Goal: Task Accomplishment & Management: Complete application form

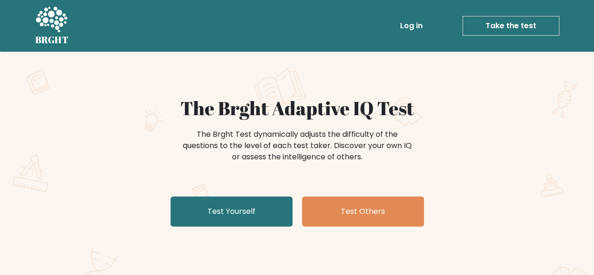
click at [412, 24] on link "Log in" at bounding box center [412, 25] width 30 height 19
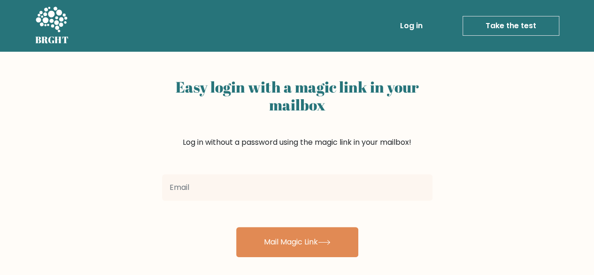
click at [284, 190] on input "email" at bounding box center [297, 187] width 271 height 26
type input "elerreme@gmail.com"
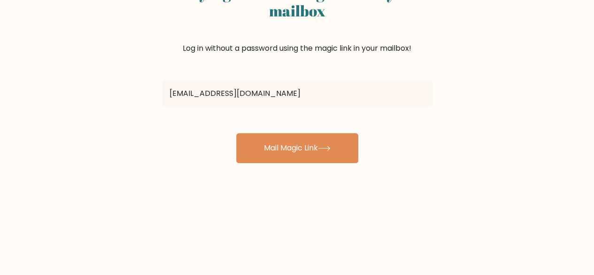
scroll to position [47, 0]
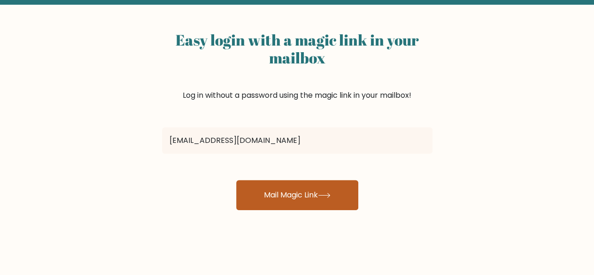
click at [282, 189] on button "Mail Magic Link" at bounding box center [297, 195] width 122 height 30
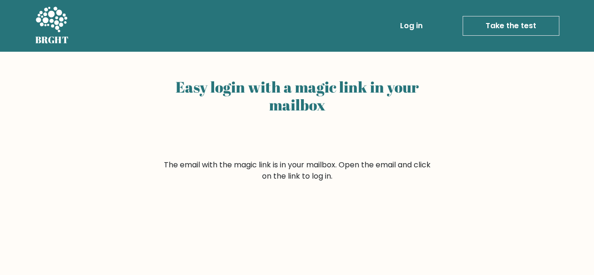
click at [412, 22] on link "Log in" at bounding box center [412, 25] width 30 height 19
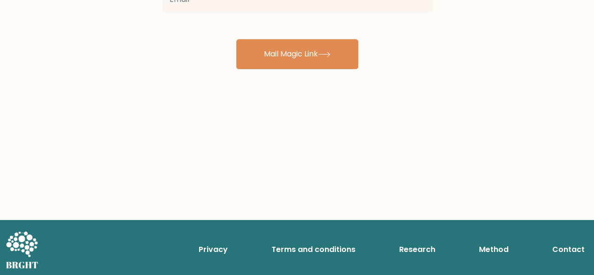
scroll to position [47, 0]
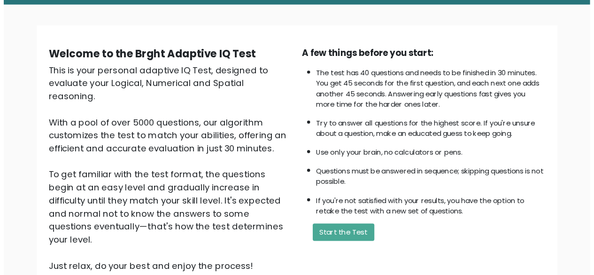
scroll to position [47, 0]
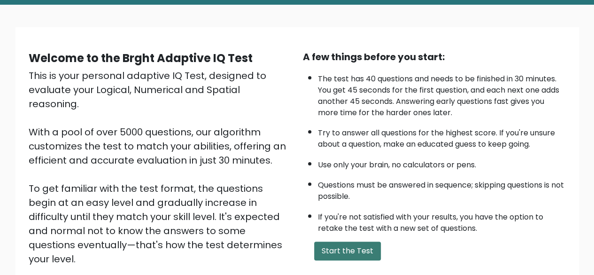
click at [348, 248] on button "Start the Test" at bounding box center [347, 250] width 67 height 19
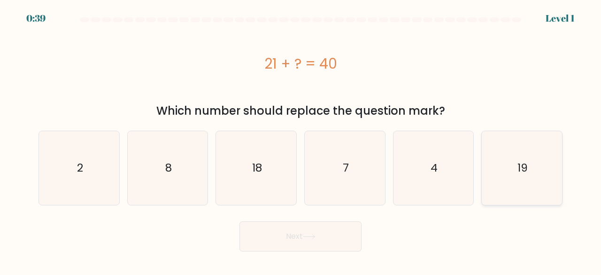
click at [508, 159] on icon "19" at bounding box center [522, 168] width 74 height 74
click at [301, 140] on input "f. 19" at bounding box center [301, 139] width 0 height 2
radio input "true"
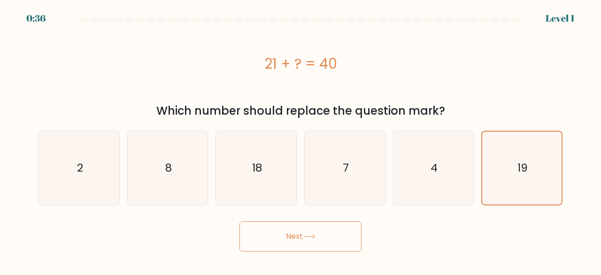
click at [262, 241] on button "Next" at bounding box center [301, 236] width 122 height 30
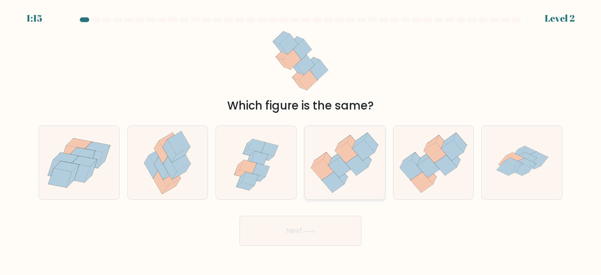
click at [347, 171] on icon at bounding box center [340, 167] width 23 height 21
click at [301, 140] on input "d." at bounding box center [301, 139] width 0 height 2
radio input "true"
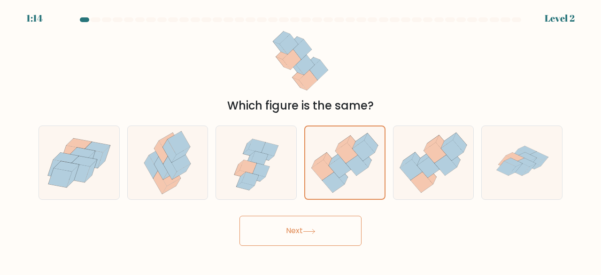
click at [290, 229] on button "Next" at bounding box center [301, 231] width 122 height 30
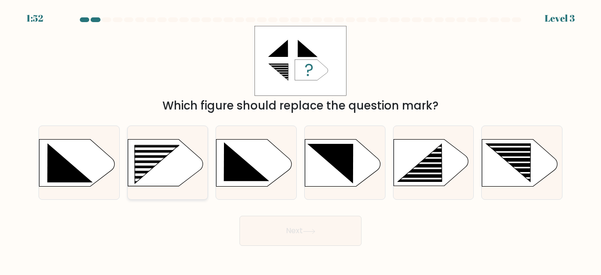
click at [152, 158] on rect at bounding box center [151, 159] width 64 height 3
click at [301, 140] on input "b." at bounding box center [301, 139] width 0 height 2
radio input "true"
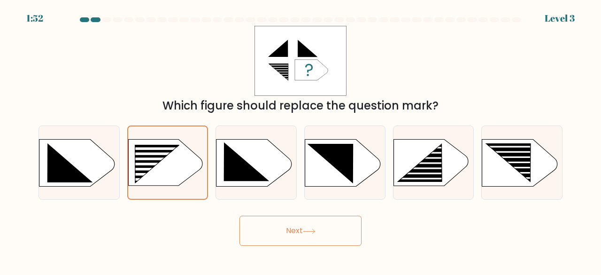
click at [275, 226] on button "Next" at bounding box center [301, 231] width 122 height 30
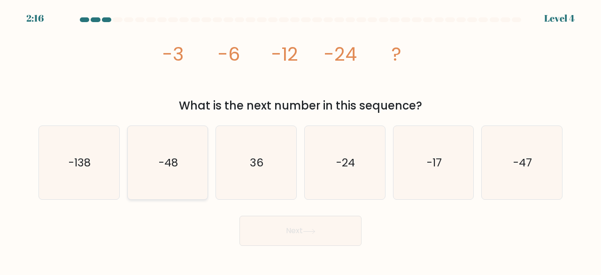
click at [155, 158] on icon "-48" at bounding box center [168, 163] width 74 height 74
click at [301, 140] on input "b. -48" at bounding box center [301, 139] width 0 height 2
radio input "true"
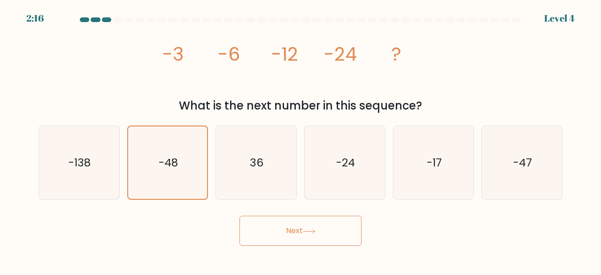
click at [276, 231] on button "Next" at bounding box center [301, 231] width 122 height 30
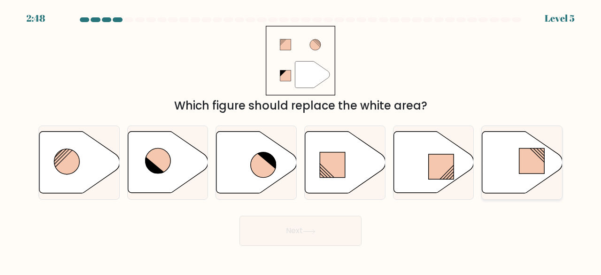
click at [517, 156] on icon at bounding box center [523, 163] width 80 height 62
click at [301, 140] on input "f." at bounding box center [301, 139] width 0 height 2
radio input "true"
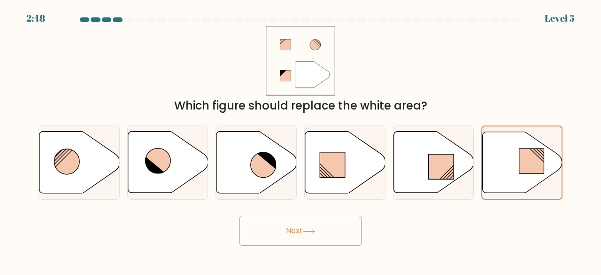
click at [300, 226] on button "Next" at bounding box center [301, 231] width 122 height 30
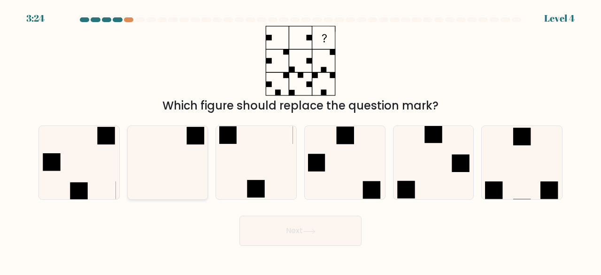
click at [177, 163] on icon at bounding box center [168, 163] width 74 height 74
click at [301, 140] on input "b." at bounding box center [301, 139] width 0 height 2
radio input "true"
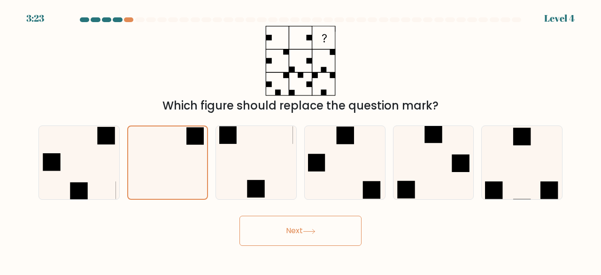
click at [285, 232] on button "Next" at bounding box center [301, 231] width 122 height 30
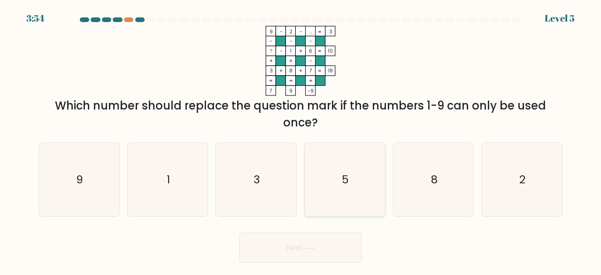
click at [340, 175] on icon "5" at bounding box center [345, 180] width 74 height 74
click at [301, 140] on input "d. 5" at bounding box center [301, 139] width 0 height 2
radio input "true"
click at [300, 247] on button "Next" at bounding box center [301, 248] width 122 height 30
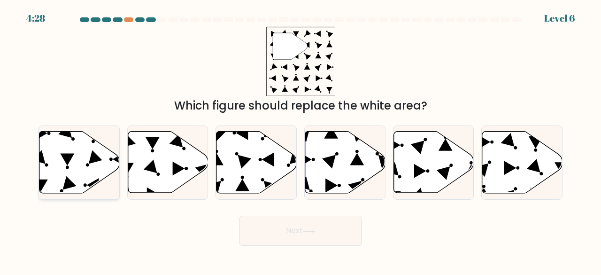
click at [50, 156] on icon at bounding box center [79, 163] width 80 height 62
click at [301, 140] on input "a." at bounding box center [301, 139] width 0 height 2
radio input "true"
click at [305, 228] on button "Next" at bounding box center [301, 231] width 122 height 30
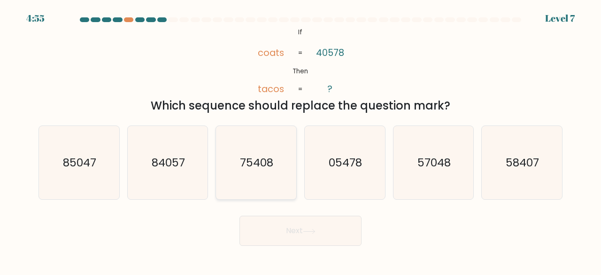
click at [247, 157] on text "75408" at bounding box center [257, 163] width 33 height 16
click at [301, 140] on input "c. 75408" at bounding box center [301, 139] width 0 height 2
radio input "true"
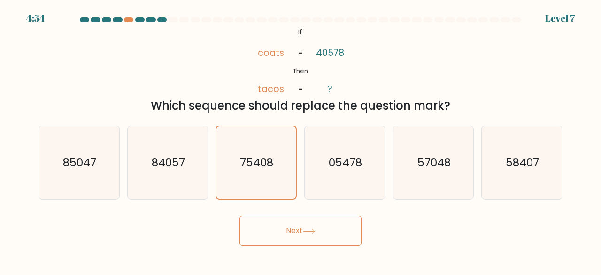
click at [289, 231] on button "Next" at bounding box center [301, 231] width 122 height 30
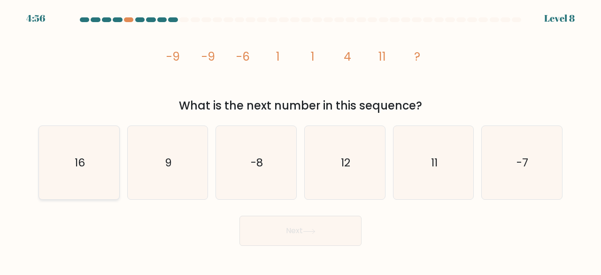
drag, startPoint x: 88, startPoint y: 159, endPoint x: 113, endPoint y: 167, distance: 26.0
click at [88, 160] on icon "16" at bounding box center [79, 163] width 74 height 74
click at [301, 140] on input "a. 16" at bounding box center [301, 139] width 0 height 2
radio input "true"
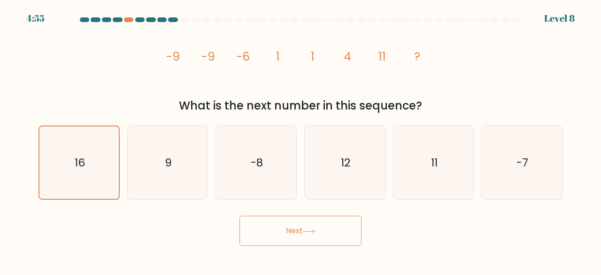
click at [265, 232] on button "Next" at bounding box center [301, 231] width 122 height 30
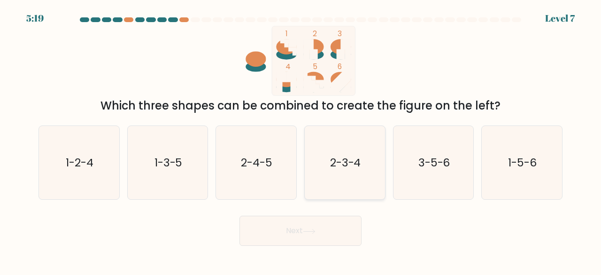
click at [334, 167] on text "2-3-4" at bounding box center [345, 163] width 31 height 16
click at [301, 140] on input "d. 2-3-4" at bounding box center [301, 139] width 0 height 2
radio input "true"
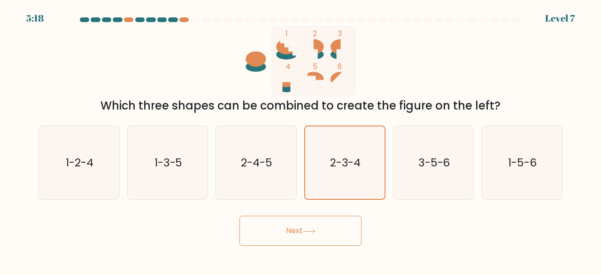
click at [297, 226] on button "Next" at bounding box center [301, 231] width 122 height 30
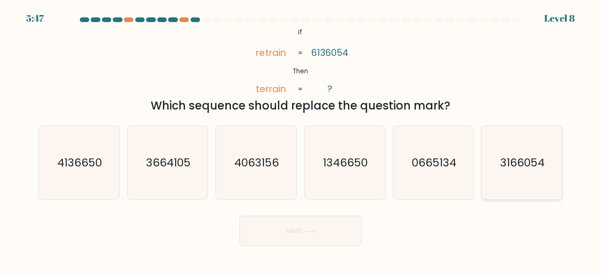
click at [510, 168] on text "3166054" at bounding box center [523, 163] width 45 height 16
click at [301, 140] on input "f. 3166054" at bounding box center [301, 139] width 0 height 2
radio input "true"
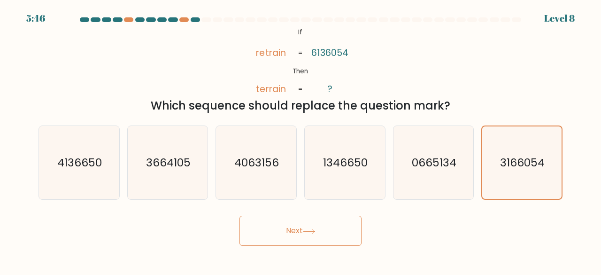
click at [311, 227] on button "Next" at bounding box center [301, 231] width 122 height 30
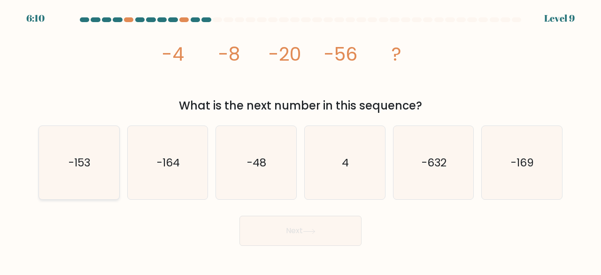
click at [98, 160] on icon "-153" at bounding box center [79, 163] width 74 height 74
click at [301, 140] on input "a. -153" at bounding box center [301, 139] width 0 height 2
radio input "true"
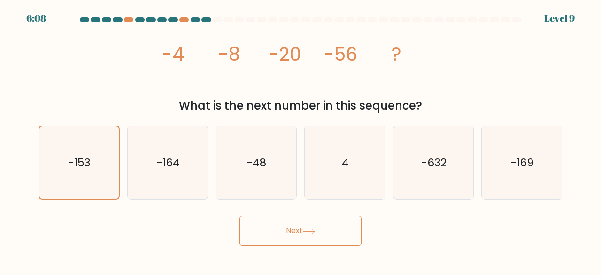
click at [286, 226] on button "Next" at bounding box center [301, 231] width 122 height 30
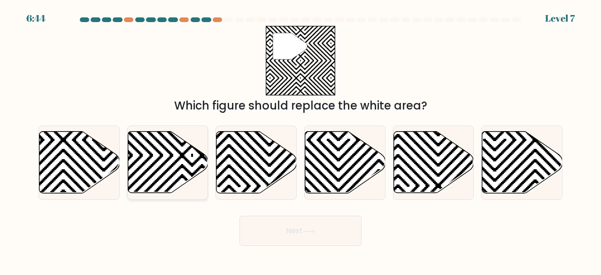
click at [141, 156] on icon at bounding box center [192, 196] width 162 height 162
click at [301, 140] on input "b." at bounding box center [301, 139] width 0 height 2
radio input "true"
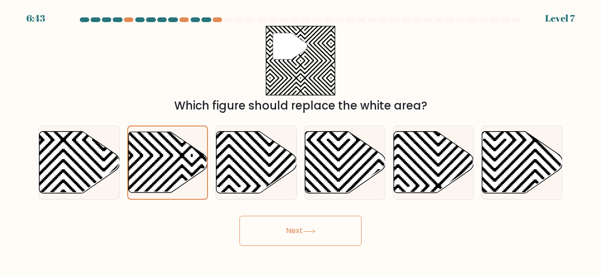
click at [257, 230] on button "Next" at bounding box center [301, 231] width 122 height 30
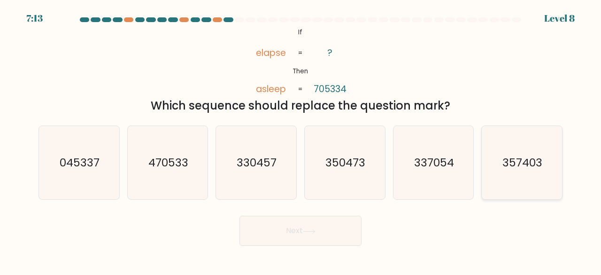
click at [515, 168] on text "357403" at bounding box center [523, 163] width 40 height 16
click at [301, 140] on input "f. 357403" at bounding box center [301, 139] width 0 height 2
radio input "true"
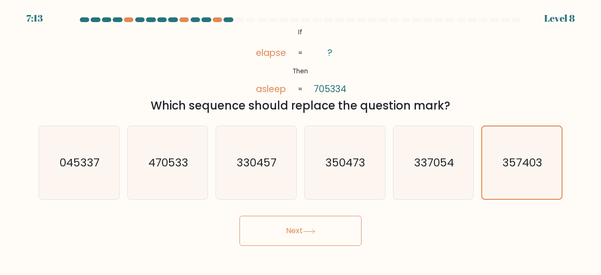
click at [304, 230] on button "Next" at bounding box center [301, 231] width 122 height 30
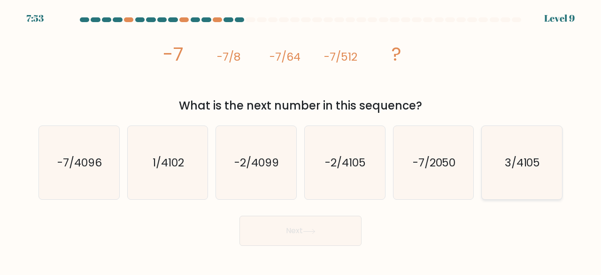
click at [511, 175] on icon "3/4105" at bounding box center [522, 163] width 74 height 74
click at [301, 140] on input "f. 3/4105" at bounding box center [301, 139] width 0 height 2
radio input "true"
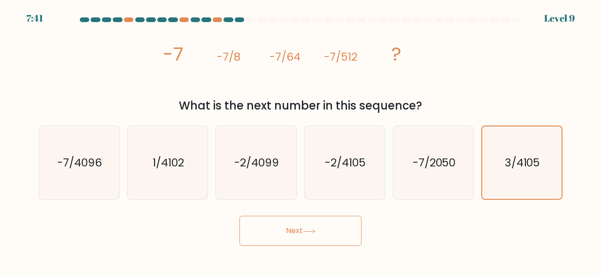
click at [291, 226] on button "Next" at bounding box center [301, 231] width 122 height 30
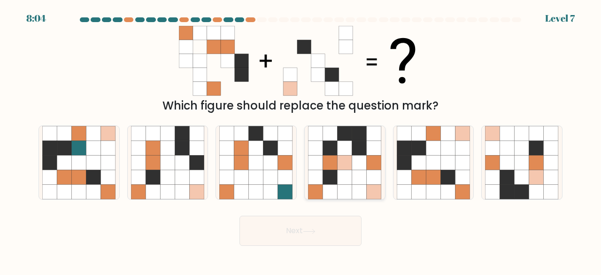
click at [347, 167] on icon at bounding box center [345, 163] width 15 height 15
click at [301, 140] on input "d." at bounding box center [301, 139] width 0 height 2
radio input "true"
click at [292, 223] on button "Next" at bounding box center [301, 231] width 122 height 30
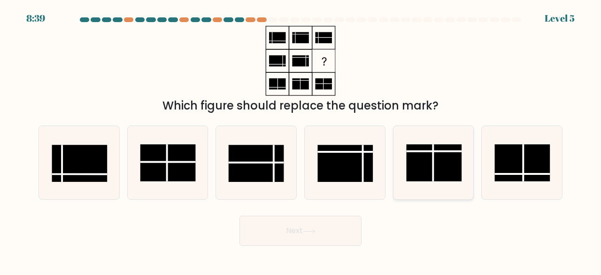
click at [438, 161] on rect at bounding box center [433, 162] width 55 height 37
click at [301, 140] on input "e." at bounding box center [301, 139] width 0 height 2
radio input "true"
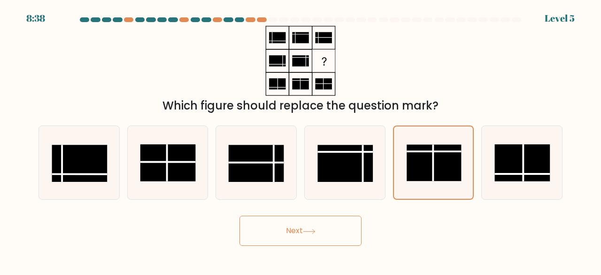
click at [278, 224] on button "Next" at bounding box center [301, 231] width 122 height 30
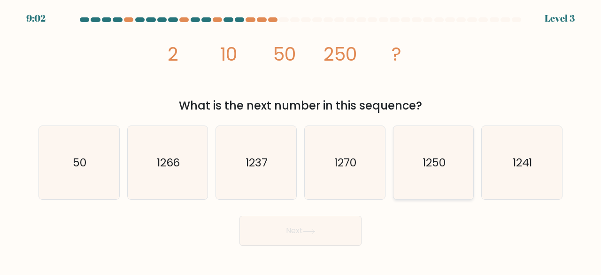
click at [415, 156] on icon "1250" at bounding box center [434, 163] width 74 height 74
click at [301, 140] on input "e. 1250" at bounding box center [301, 139] width 0 height 2
radio input "true"
click at [310, 226] on button "Next" at bounding box center [301, 231] width 122 height 30
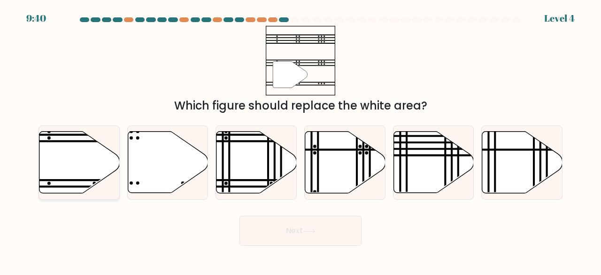
click at [66, 163] on icon at bounding box center [79, 163] width 80 height 62
click at [301, 140] on input "a." at bounding box center [301, 139] width 0 height 2
radio input "true"
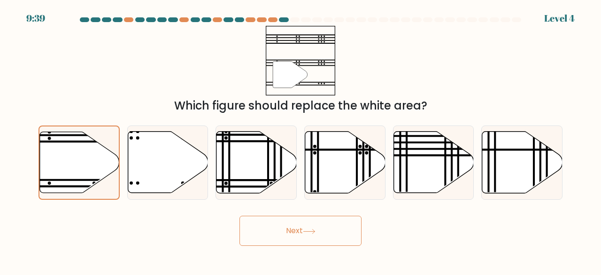
click at [249, 228] on button "Next" at bounding box center [301, 231] width 122 height 30
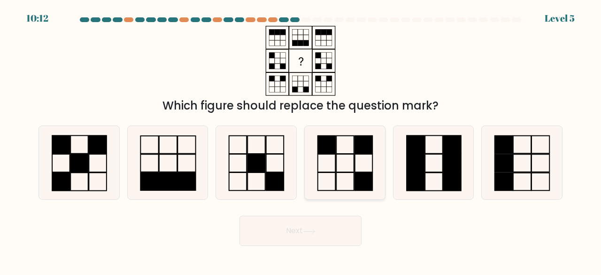
click at [339, 160] on icon at bounding box center [345, 163] width 74 height 74
click at [301, 140] on input "d." at bounding box center [301, 139] width 0 height 2
radio input "true"
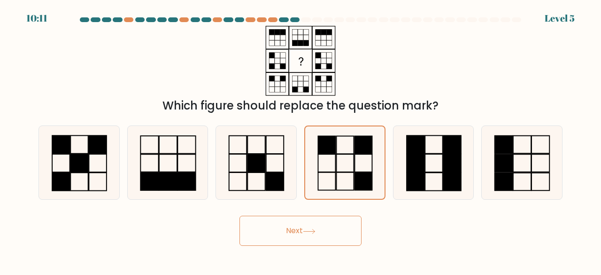
click at [295, 226] on button "Next" at bounding box center [301, 231] width 122 height 30
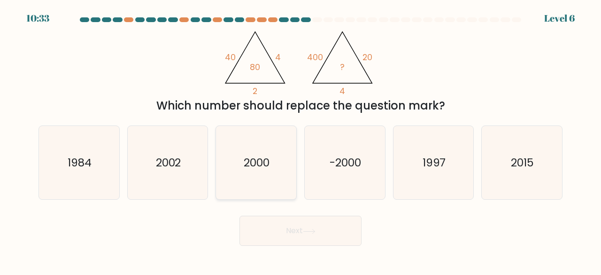
click at [251, 162] on text "2000" at bounding box center [257, 163] width 26 height 16
click at [301, 140] on input "c. 2000" at bounding box center [301, 139] width 0 height 2
radio input "true"
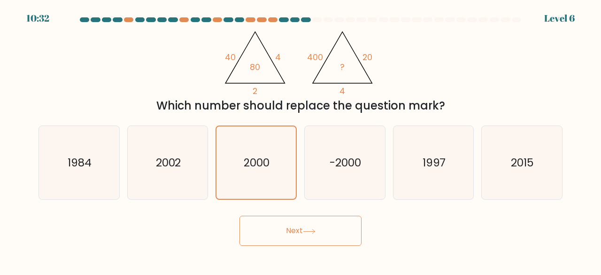
click at [297, 224] on button "Next" at bounding box center [301, 231] width 122 height 30
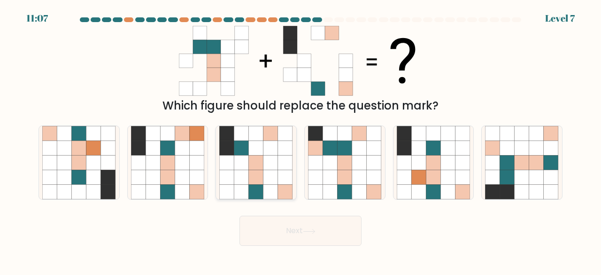
click at [239, 165] on icon at bounding box center [241, 163] width 15 height 15
click at [301, 140] on input "c." at bounding box center [301, 139] width 0 height 2
radio input "true"
click at [312, 235] on button "Next" at bounding box center [301, 231] width 122 height 30
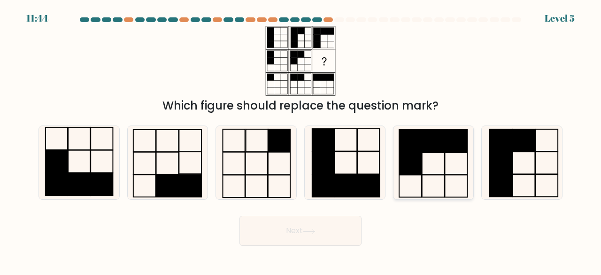
click at [442, 163] on icon at bounding box center [434, 163] width 74 height 74
click at [301, 140] on input "e." at bounding box center [301, 139] width 0 height 2
radio input "true"
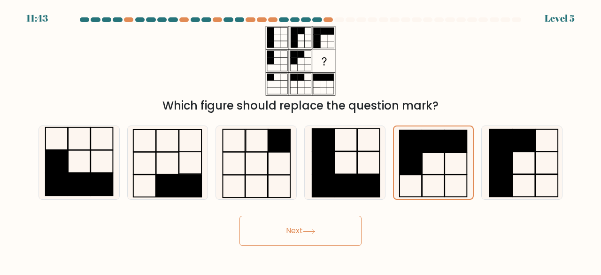
click at [318, 229] on button "Next" at bounding box center [301, 231] width 122 height 30
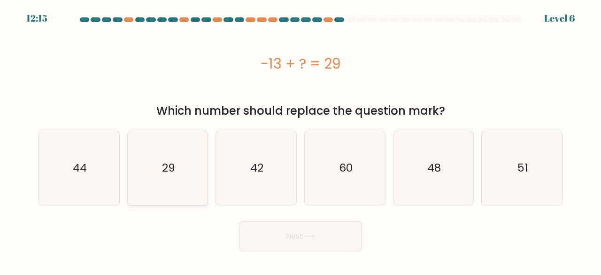
click at [168, 146] on icon "29" at bounding box center [168, 168] width 74 height 74
click at [301, 140] on input "b. 29" at bounding box center [301, 139] width 0 height 2
radio input "true"
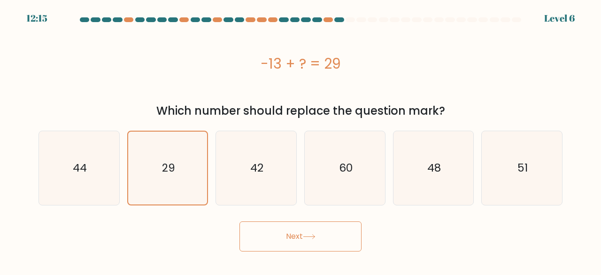
click at [300, 235] on button "Next" at bounding box center [301, 236] width 122 height 30
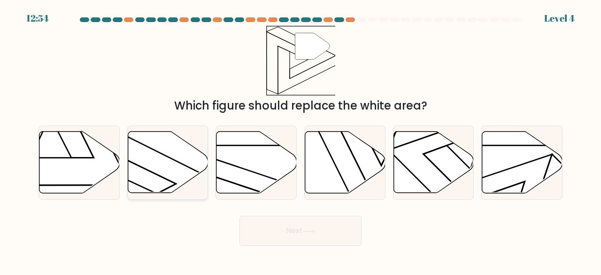
click at [161, 162] on icon at bounding box center [168, 163] width 80 height 62
click at [301, 140] on input "b." at bounding box center [301, 139] width 0 height 2
radio input "true"
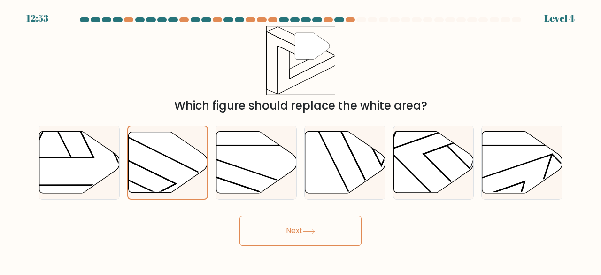
click at [289, 231] on button "Next" at bounding box center [301, 231] width 122 height 30
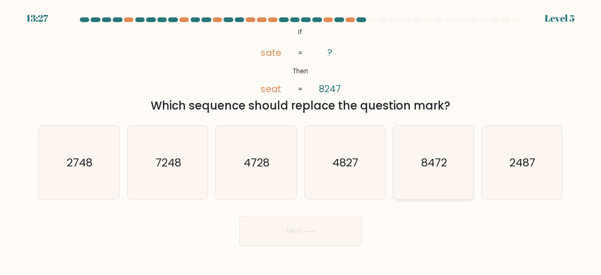
click at [427, 168] on text "8472" at bounding box center [434, 163] width 26 height 16
click at [301, 140] on input "e. 8472" at bounding box center [301, 139] width 0 height 2
radio input "true"
click at [305, 223] on button "Next" at bounding box center [301, 231] width 122 height 30
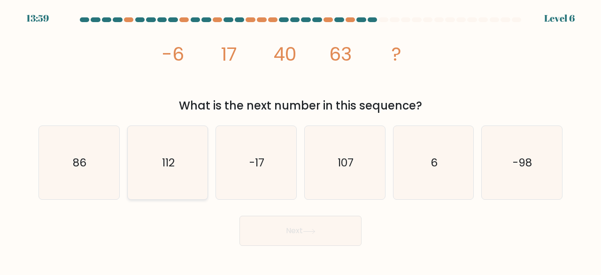
click at [186, 160] on icon "112" at bounding box center [168, 163] width 74 height 74
click at [301, 140] on input "b. 112" at bounding box center [301, 139] width 0 height 2
radio input "true"
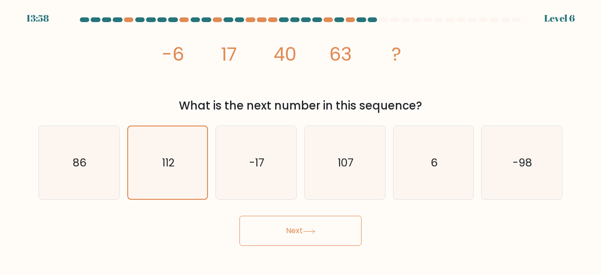
click at [297, 228] on button "Next" at bounding box center [301, 231] width 122 height 30
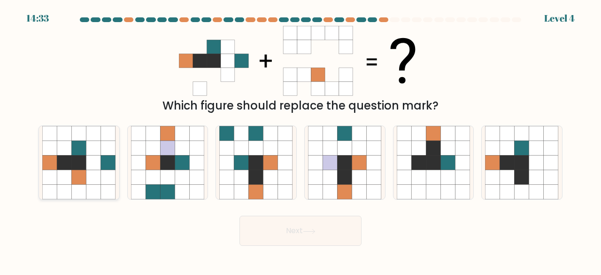
click at [79, 148] on icon at bounding box center [79, 147] width 15 height 15
click at [301, 140] on input "a." at bounding box center [301, 139] width 0 height 2
radio input "true"
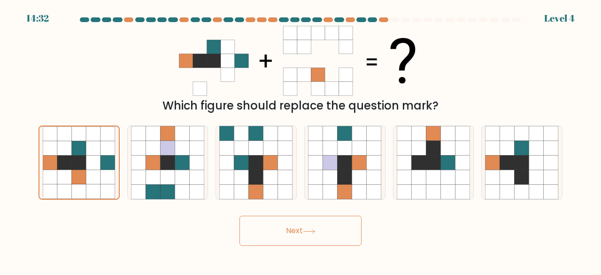
click at [316, 229] on icon at bounding box center [309, 231] width 13 height 5
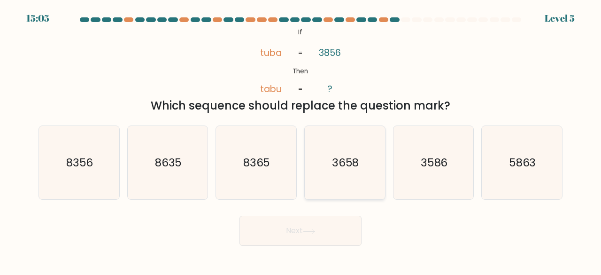
click at [360, 153] on icon "3658" at bounding box center [345, 163] width 74 height 74
click at [301, 140] on input "d. 3658" at bounding box center [301, 139] width 0 height 2
radio input "true"
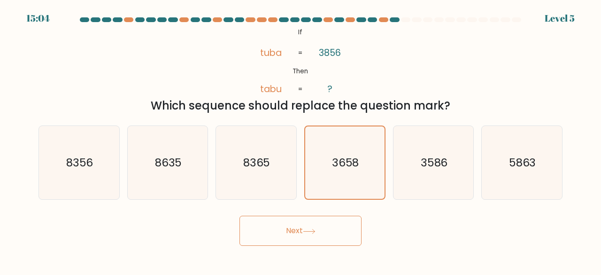
click at [293, 228] on button "Next" at bounding box center [301, 231] width 122 height 30
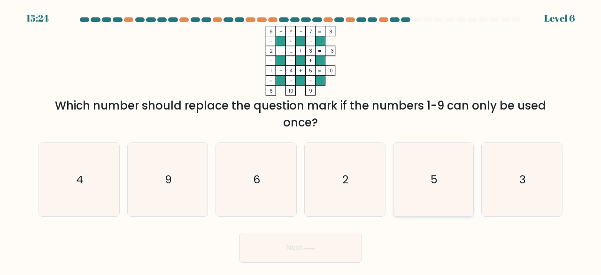
click at [427, 182] on icon "5" at bounding box center [434, 180] width 74 height 74
click at [301, 140] on input "e. 5" at bounding box center [301, 139] width 0 height 2
radio input "true"
click at [314, 246] on icon at bounding box center [309, 248] width 13 height 5
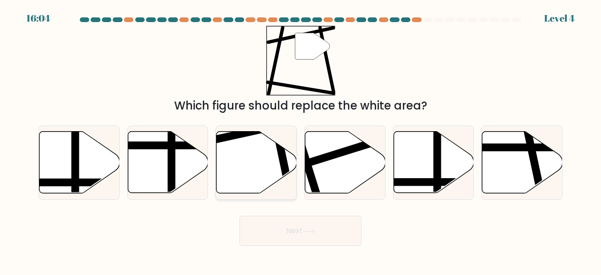
click at [259, 173] on icon at bounding box center [257, 163] width 80 height 62
click at [301, 140] on input "c." at bounding box center [301, 139] width 0 height 2
radio input "true"
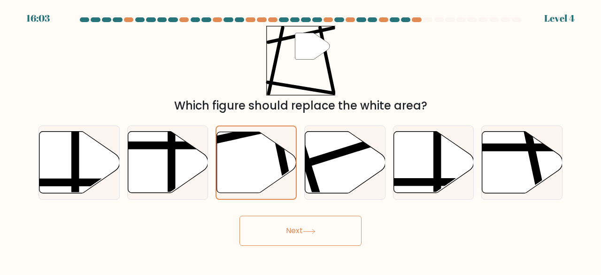
click at [293, 234] on button "Next" at bounding box center [301, 231] width 122 height 30
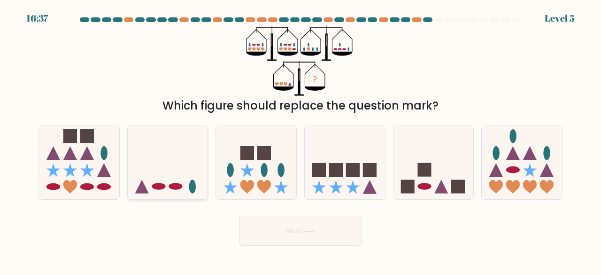
click at [165, 167] on icon at bounding box center [168, 162] width 80 height 66
click at [301, 140] on input "b." at bounding box center [301, 139] width 0 height 2
radio input "true"
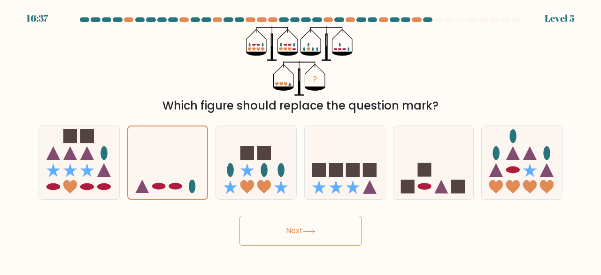
click at [290, 235] on button "Next" at bounding box center [301, 231] width 122 height 30
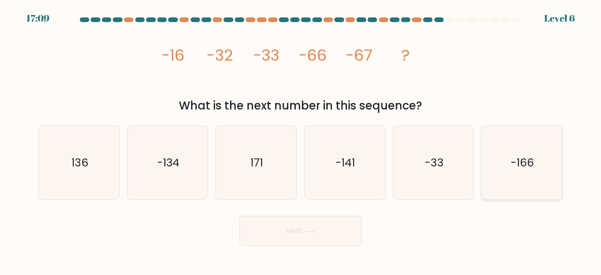
click at [510, 163] on icon "-166" at bounding box center [522, 163] width 74 height 74
click at [301, 140] on input "f. -166" at bounding box center [301, 139] width 0 height 2
radio input "true"
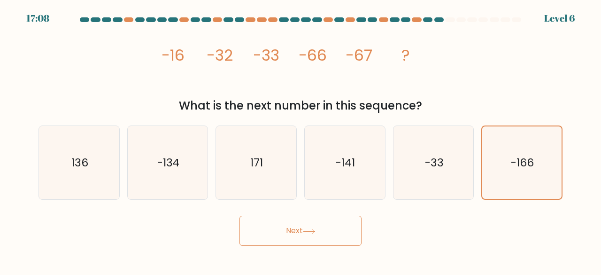
click at [304, 222] on button "Next" at bounding box center [301, 231] width 122 height 30
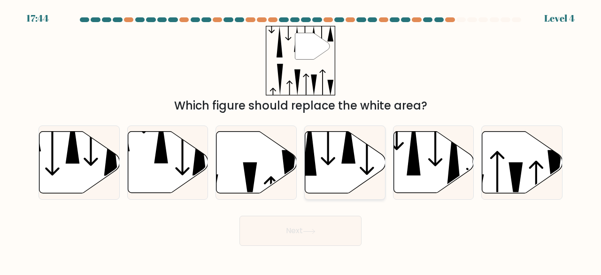
click at [338, 164] on icon at bounding box center [345, 163] width 80 height 62
click at [301, 140] on input "d." at bounding box center [301, 139] width 0 height 2
radio input "true"
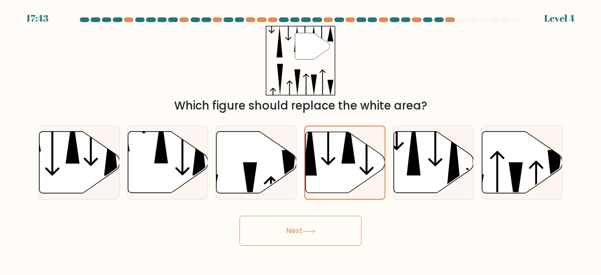
click at [312, 223] on button "Next" at bounding box center [301, 231] width 122 height 30
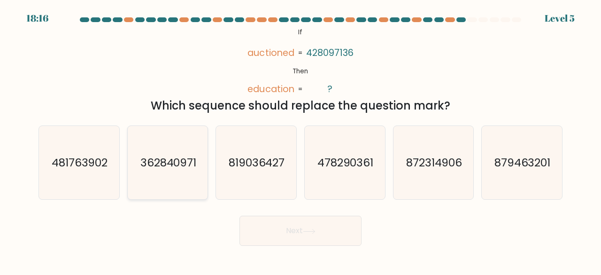
click at [153, 156] on text "362840971" at bounding box center [168, 163] width 56 height 16
click at [301, 140] on input "b. 362840971" at bounding box center [301, 139] width 0 height 2
radio input "true"
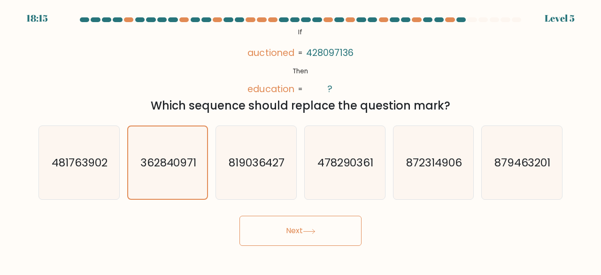
click at [306, 229] on icon at bounding box center [309, 231] width 13 height 5
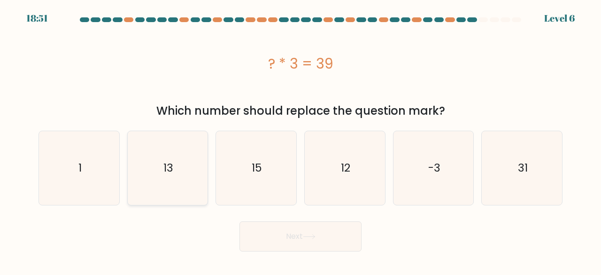
click at [165, 169] on text "13" at bounding box center [169, 168] width 10 height 16
click at [301, 140] on input "b. 13" at bounding box center [301, 139] width 0 height 2
radio input "true"
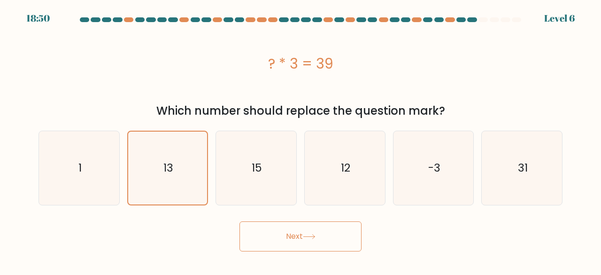
click at [303, 235] on button "Next" at bounding box center [301, 236] width 122 height 30
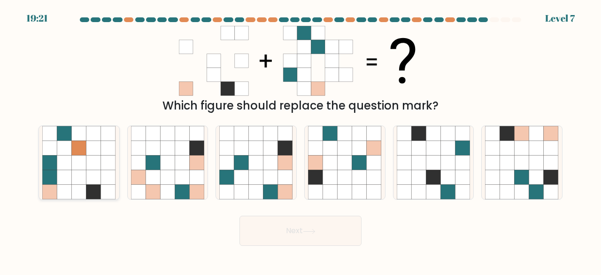
click at [86, 148] on icon at bounding box center [93, 147] width 15 height 15
click at [301, 140] on input "a." at bounding box center [301, 139] width 0 height 2
radio input "true"
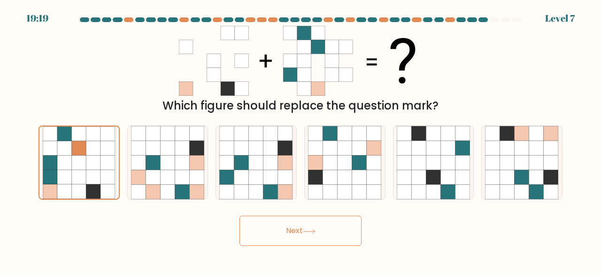
click at [284, 230] on button "Next" at bounding box center [301, 231] width 122 height 30
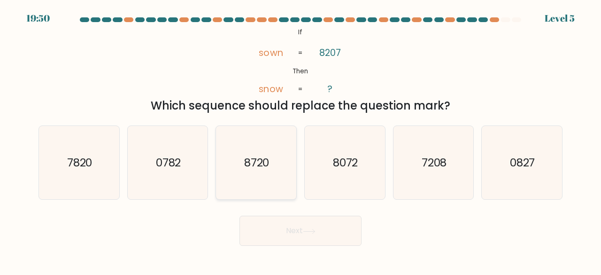
click at [254, 159] on text "8720" at bounding box center [256, 163] width 25 height 16
click at [301, 140] on input "c. 8720" at bounding box center [301, 139] width 0 height 2
radio input "true"
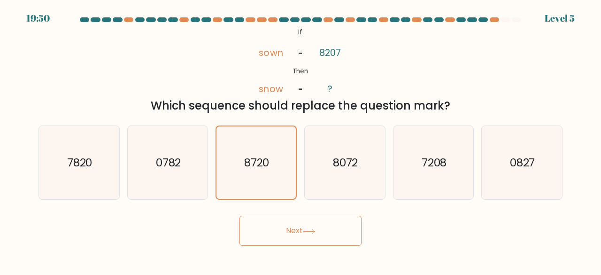
click at [299, 222] on button "Next" at bounding box center [301, 231] width 122 height 30
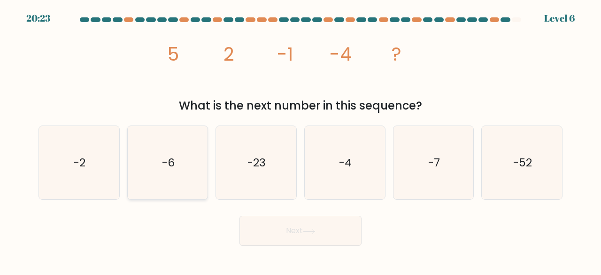
click at [180, 170] on icon "-6" at bounding box center [168, 163] width 74 height 74
click at [301, 140] on input "b. -6" at bounding box center [301, 139] width 0 height 2
radio input "true"
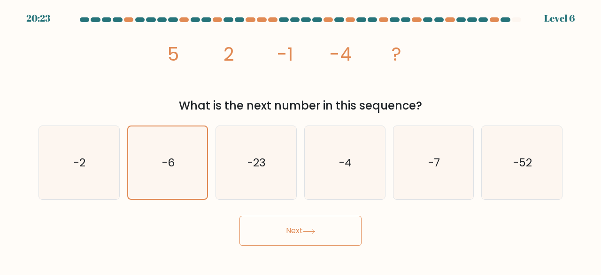
click at [288, 219] on button "Next" at bounding box center [301, 231] width 122 height 30
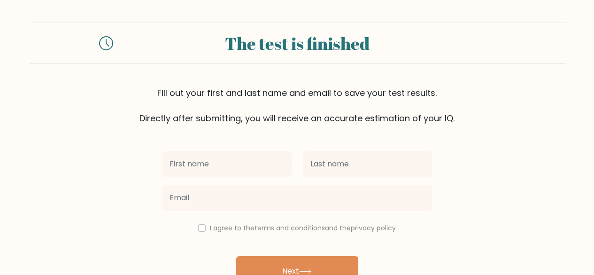
scroll to position [54, 0]
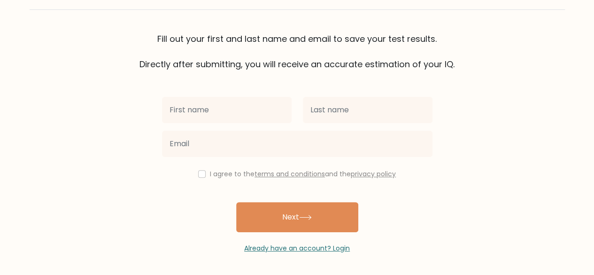
click at [186, 109] on input "text" at bounding box center [227, 110] width 130 height 26
type input "Ramón"
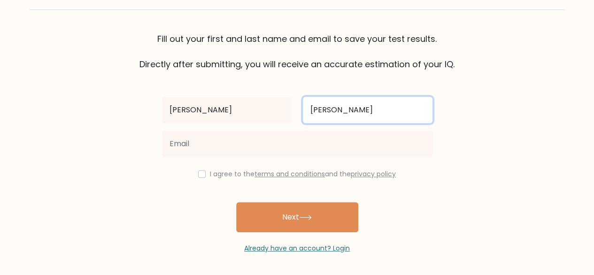
type input "Barboza"
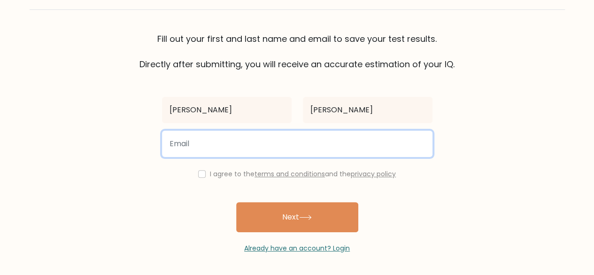
click at [352, 138] on input "email" at bounding box center [297, 144] width 271 height 26
type input "elerreme@gmail.com"
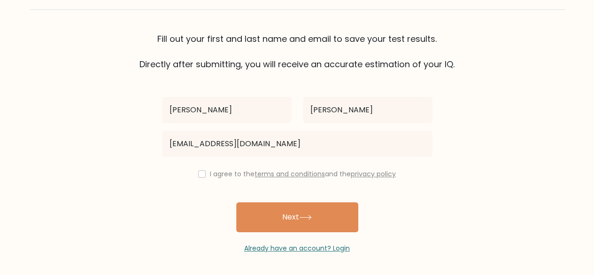
click at [192, 171] on div "I agree to the terms and conditions and the privacy policy" at bounding box center [297, 173] width 282 height 11
click at [207, 177] on div "I agree to the terms and conditions and the privacy policy" at bounding box center [297, 173] width 282 height 11
click at [202, 176] on input "checkbox" at bounding box center [202, 174] width 8 height 8
checkbox input "true"
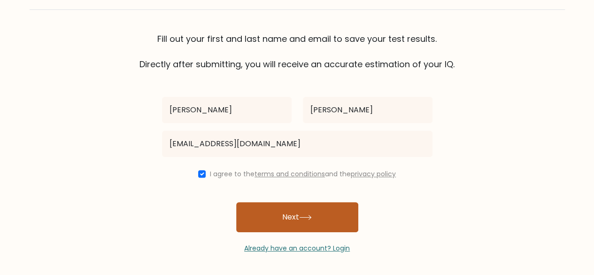
click at [280, 217] on button "Next" at bounding box center [297, 217] width 122 height 30
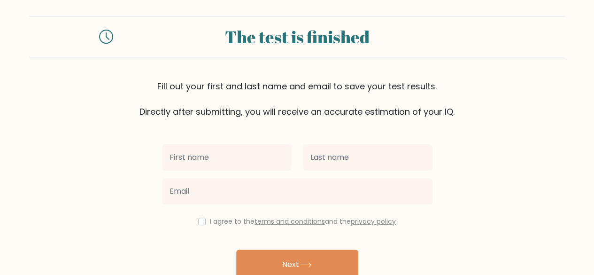
scroll to position [81, 0]
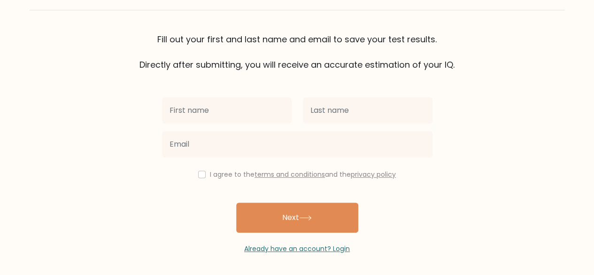
click at [213, 107] on input "text" at bounding box center [227, 110] width 130 height 26
type input "[PERSON_NAME]"
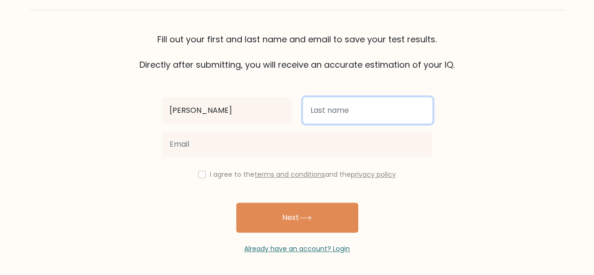
click at [340, 113] on input "text" at bounding box center [368, 110] width 130 height 26
type input "[PERSON_NAME]"
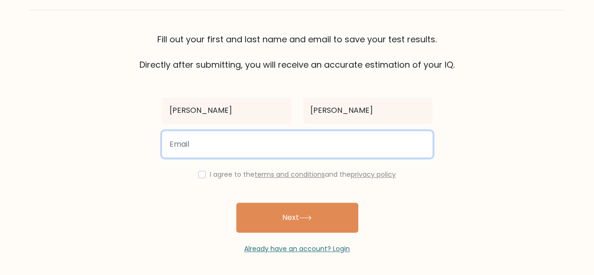
click at [294, 142] on input "email" at bounding box center [297, 144] width 271 height 26
type input "[EMAIL_ADDRESS][DOMAIN_NAME]"
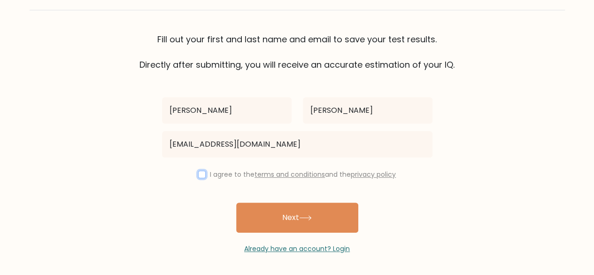
click at [198, 173] on input "checkbox" at bounding box center [202, 175] width 8 height 8
checkbox input "true"
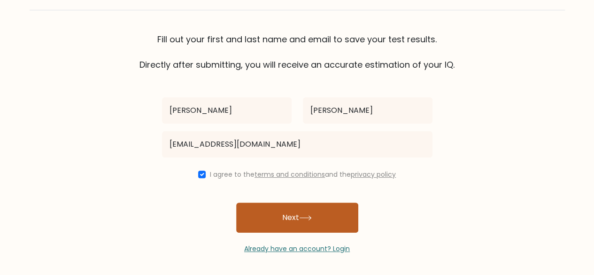
click at [282, 218] on button "Next" at bounding box center [297, 218] width 122 height 30
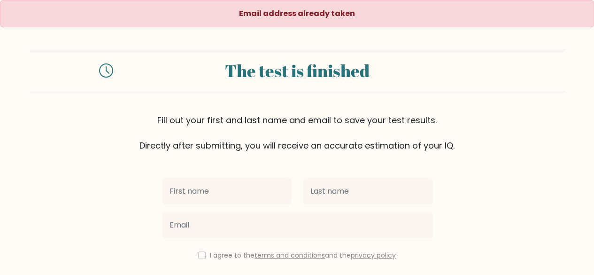
scroll to position [81, 0]
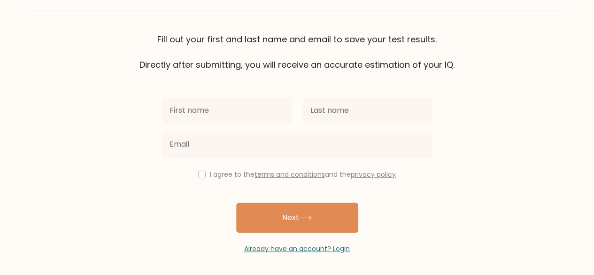
click at [309, 242] on div "Already have an account? Login" at bounding box center [297, 243] width 271 height 21
click at [309, 247] on link "Already have an account? Login" at bounding box center [297, 248] width 106 height 9
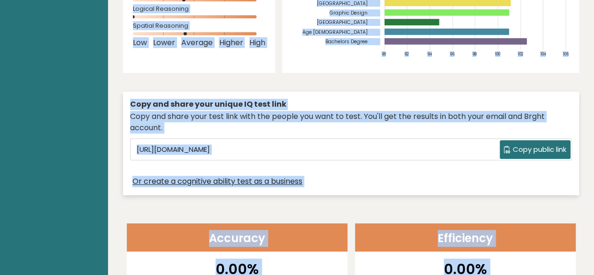
scroll to position [285, 0]
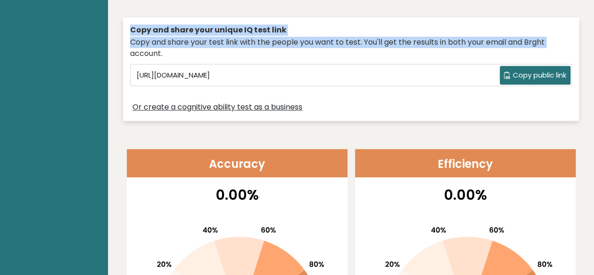
drag, startPoint x: 123, startPoint y: 11, endPoint x: 591, endPoint y: 28, distance: 468.3
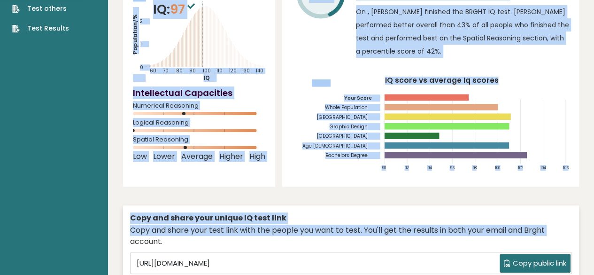
scroll to position [3, 0]
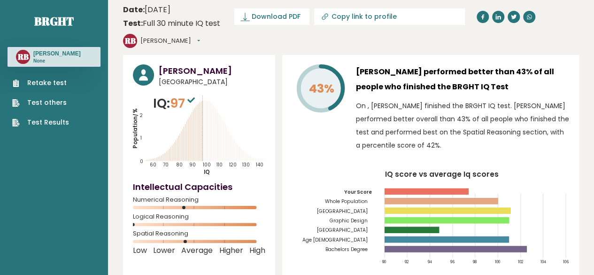
click at [277, 15] on span "Download PDF" at bounding box center [276, 17] width 49 height 10
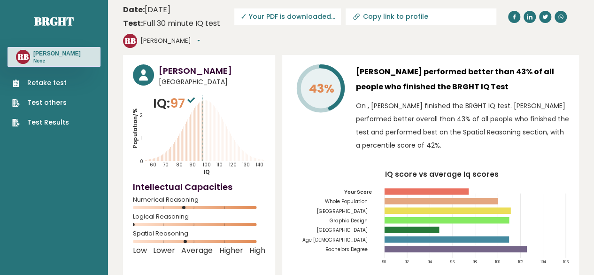
click at [52, 83] on link "Retake test" at bounding box center [40, 83] width 57 height 10
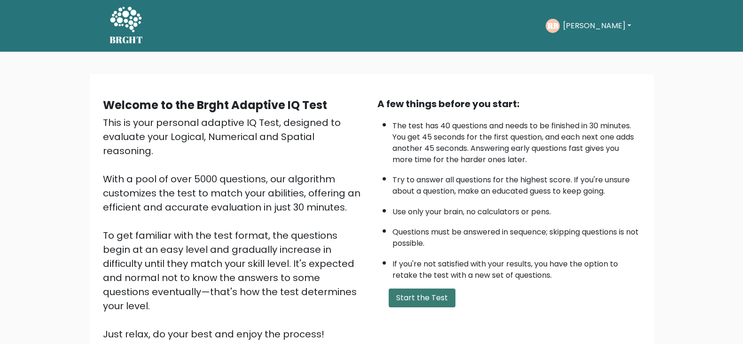
click at [409, 299] on button "Start the Test" at bounding box center [422, 297] width 67 height 19
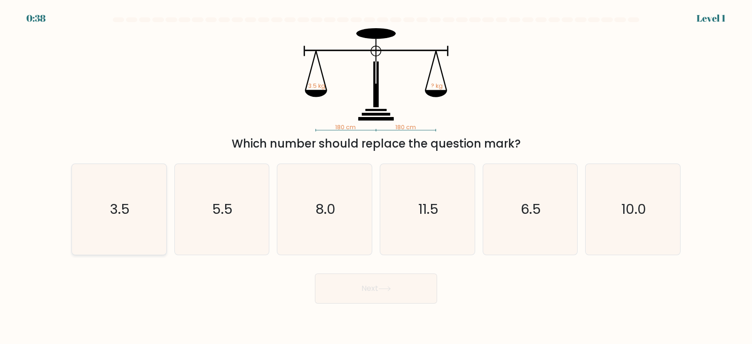
click at [128, 191] on icon "3.5" at bounding box center [119, 209] width 91 height 91
click at [376, 177] on input "a. 3.5" at bounding box center [376, 174] width 0 height 5
radio input "true"
click at [369, 285] on button "Next" at bounding box center [376, 288] width 122 height 30
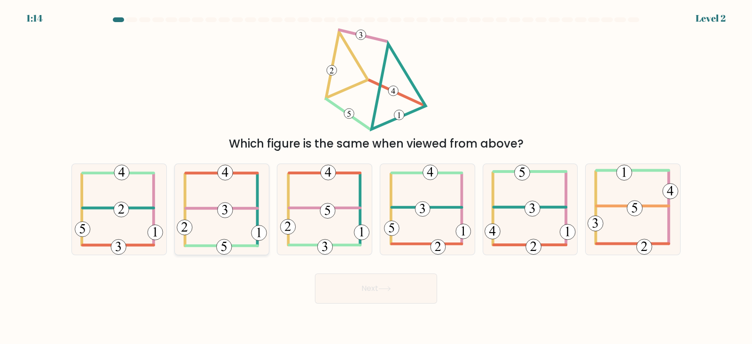
click at [228, 208] on 352 at bounding box center [225, 210] width 15 height 15
click at [376, 177] on input "b." at bounding box center [376, 174] width 0 height 5
radio input "true"
click at [406, 291] on button "Next" at bounding box center [376, 288] width 122 height 30
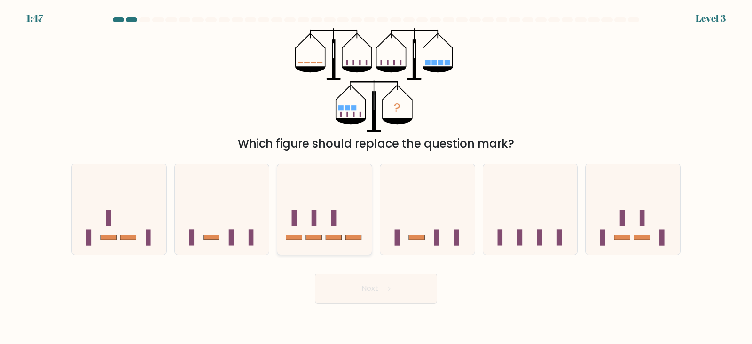
click at [329, 210] on icon at bounding box center [324, 209] width 94 height 78
click at [376, 177] on input "c." at bounding box center [376, 174] width 0 height 5
radio input "true"
click at [383, 280] on button "Next" at bounding box center [376, 288] width 122 height 30
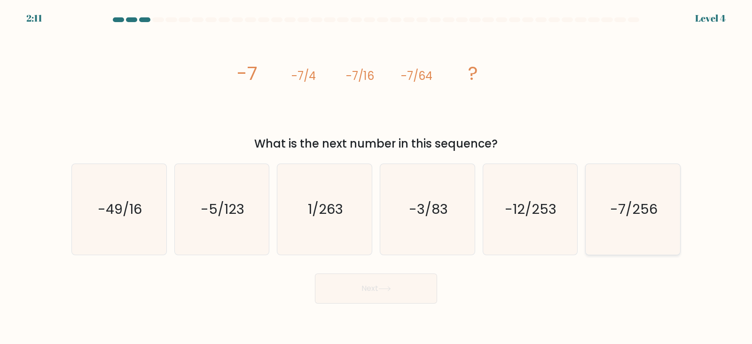
click at [601, 203] on icon "-7/256" at bounding box center [632, 209] width 91 height 91
click at [376, 177] on input "f. -7/256" at bounding box center [376, 174] width 0 height 5
radio input "true"
click at [386, 286] on icon at bounding box center [384, 288] width 13 height 5
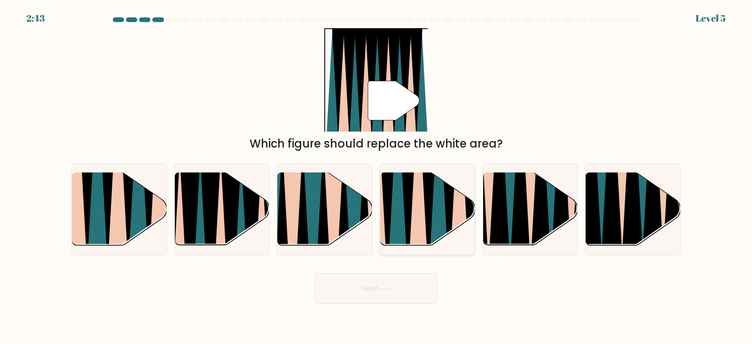
click at [429, 219] on icon at bounding box center [428, 171] width 21 height 189
click at [376, 177] on input "d." at bounding box center [376, 174] width 0 height 5
radio input "true"
click at [372, 294] on button "Next" at bounding box center [376, 288] width 122 height 30
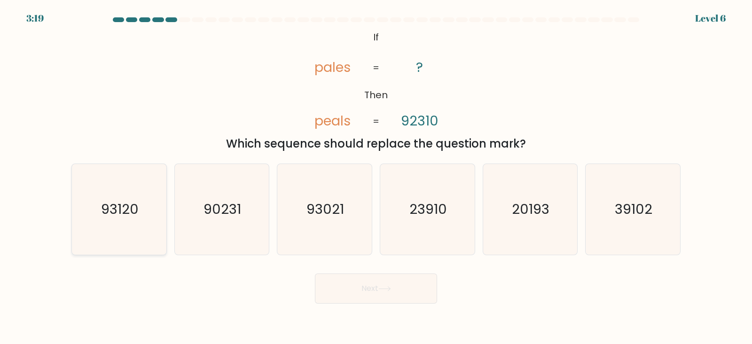
click at [108, 203] on text "93120" at bounding box center [120, 209] width 38 height 19
click at [376, 177] on input "a. 93120" at bounding box center [376, 174] width 0 height 5
radio input "true"
click at [350, 288] on button "Next" at bounding box center [376, 288] width 122 height 30
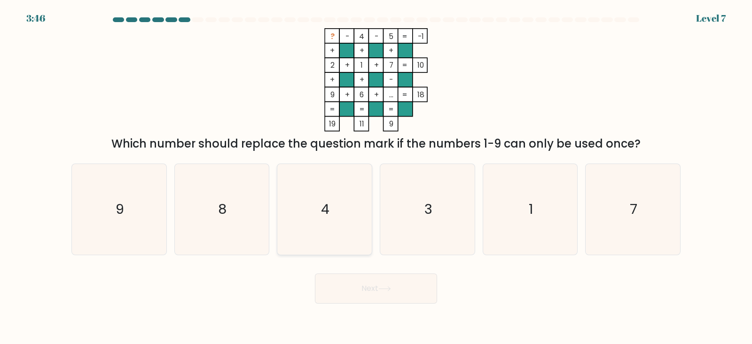
click at [309, 186] on icon "4" at bounding box center [324, 209] width 91 height 91
click at [376, 177] on input "c. 4" at bounding box center [376, 174] width 0 height 5
radio input "true"
click at [387, 288] on icon at bounding box center [384, 289] width 11 height 4
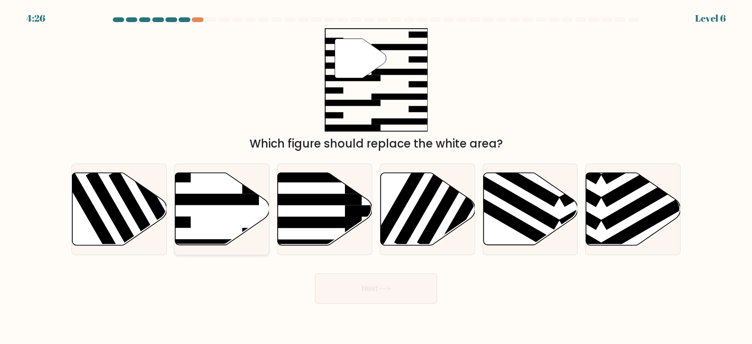
click at [216, 195] on rect at bounding box center [207, 199] width 102 height 11
click at [376, 177] on input "b." at bounding box center [376, 174] width 0 height 5
radio input "true"
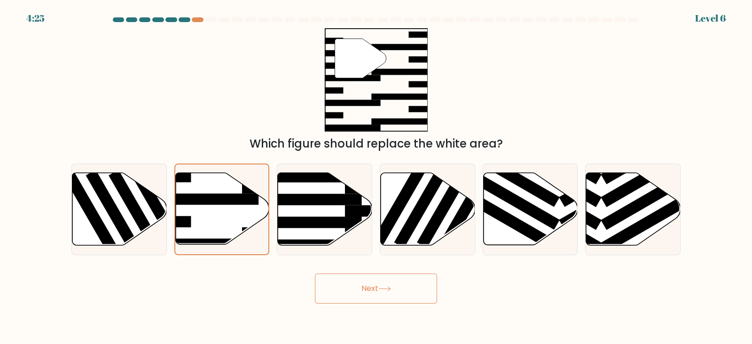
click at [398, 298] on button "Next" at bounding box center [376, 288] width 122 height 30
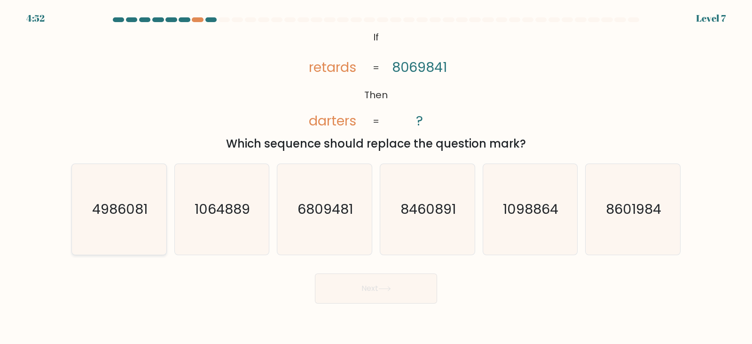
click at [123, 187] on icon "4986081" at bounding box center [119, 209] width 91 height 91
click at [376, 177] on input "a. 4986081" at bounding box center [376, 174] width 0 height 5
radio input "true"
click at [348, 291] on button "Next" at bounding box center [376, 288] width 122 height 30
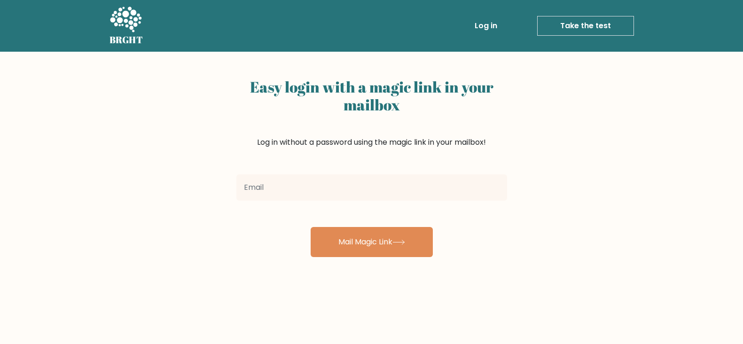
scroll to position [47, 0]
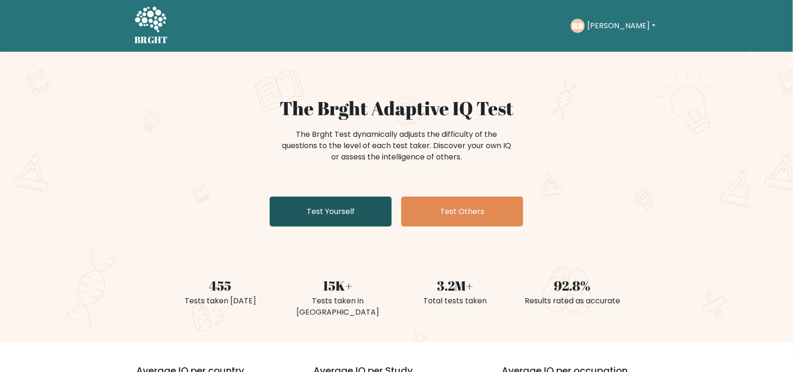
drag, startPoint x: 0, startPoint y: 0, endPoint x: 324, endPoint y: 211, distance: 387.0
click at [324, 211] on link "Test Yourself" at bounding box center [331, 211] width 122 height 30
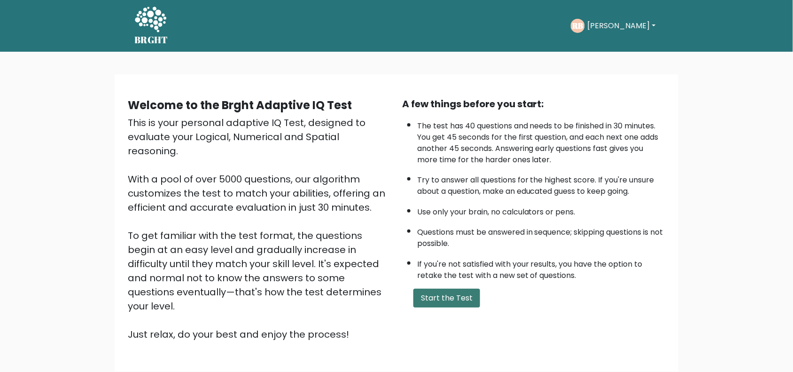
click at [431, 296] on button "Start the Test" at bounding box center [446, 297] width 67 height 19
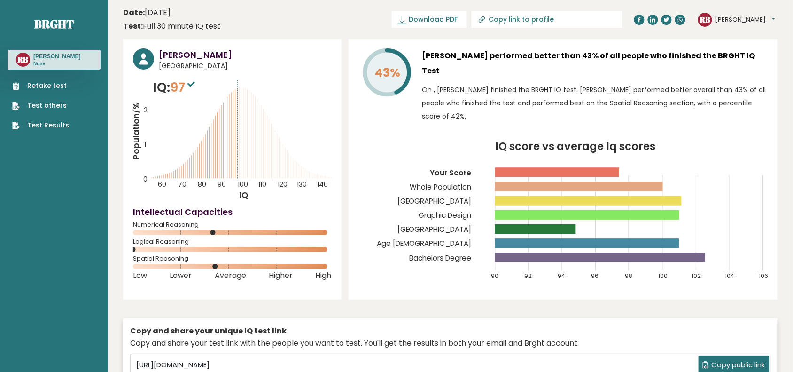
click at [39, 85] on link "Retake test" at bounding box center [40, 86] width 57 height 10
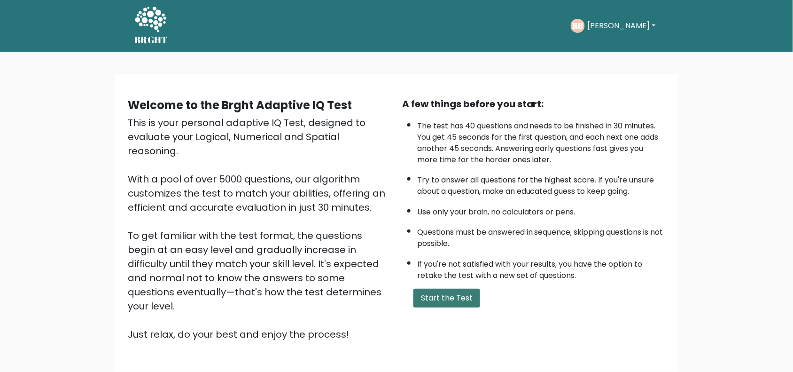
click at [432, 296] on button "Start the Test" at bounding box center [446, 297] width 67 height 19
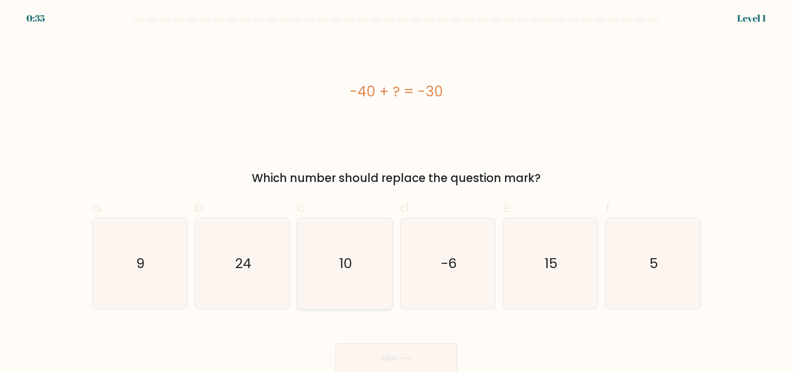
click at [327, 251] on icon "10" at bounding box center [345, 263] width 91 height 91
click at [397, 192] on input "c. 10" at bounding box center [397, 189] width 0 height 6
radio input "true"
click at [395, 344] on button "Next" at bounding box center [396, 358] width 122 height 30
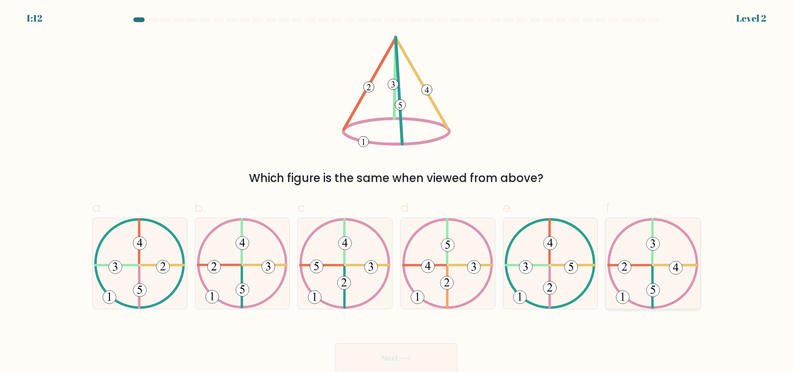
click at [651, 271] on icon at bounding box center [654, 263] width 92 height 91
click at [397, 192] on input "f." at bounding box center [397, 189] width 0 height 6
radio input "true"
click at [379, 356] on button "Next" at bounding box center [396, 358] width 122 height 30
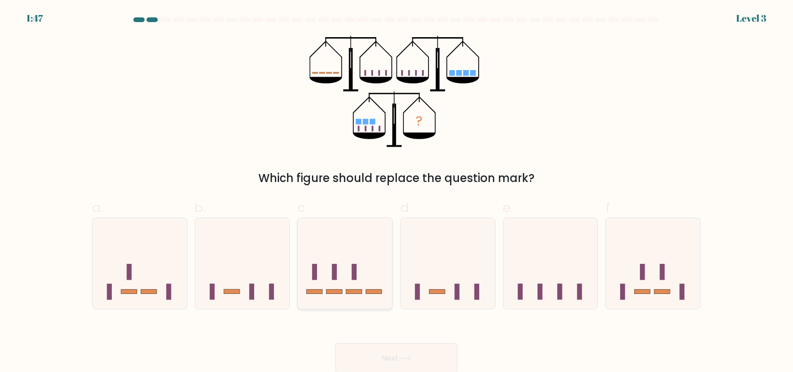
click at [344, 247] on icon at bounding box center [345, 263] width 94 height 78
click at [397, 192] on input "c." at bounding box center [397, 189] width 0 height 6
radio input "true"
click at [388, 355] on button "Next" at bounding box center [396, 358] width 122 height 30
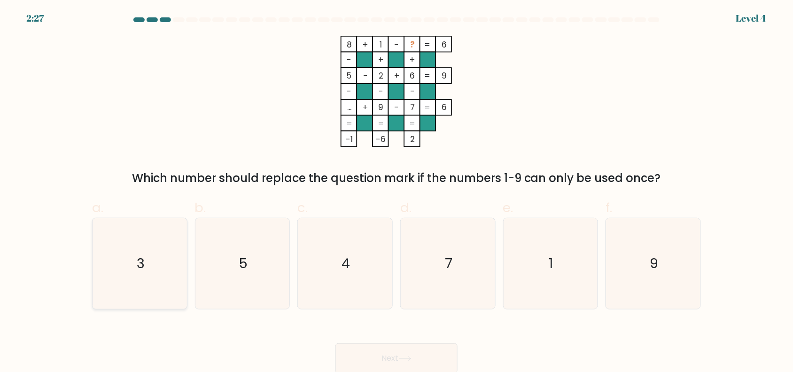
click at [141, 259] on text "3" at bounding box center [141, 263] width 8 height 19
click at [397, 192] on input "a. 3" at bounding box center [397, 189] width 0 height 6
radio input "true"
click at [372, 351] on button "Next" at bounding box center [396, 358] width 122 height 30
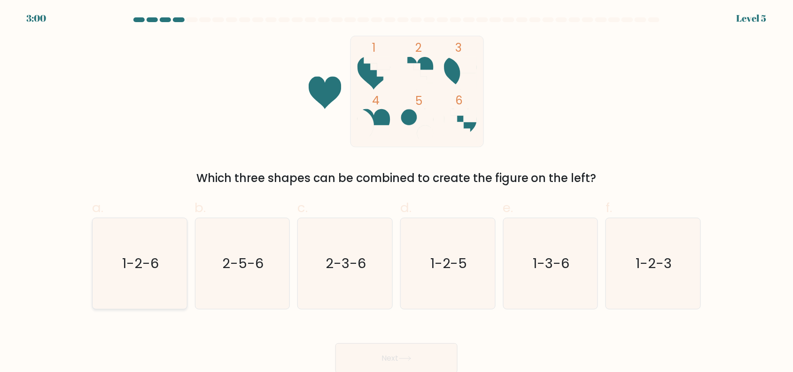
click at [140, 255] on text "1-2-6" at bounding box center [140, 263] width 37 height 19
click at [397, 192] on input "a. 1-2-6" at bounding box center [397, 189] width 0 height 6
radio input "true"
click at [380, 350] on button "Next" at bounding box center [396, 358] width 122 height 30
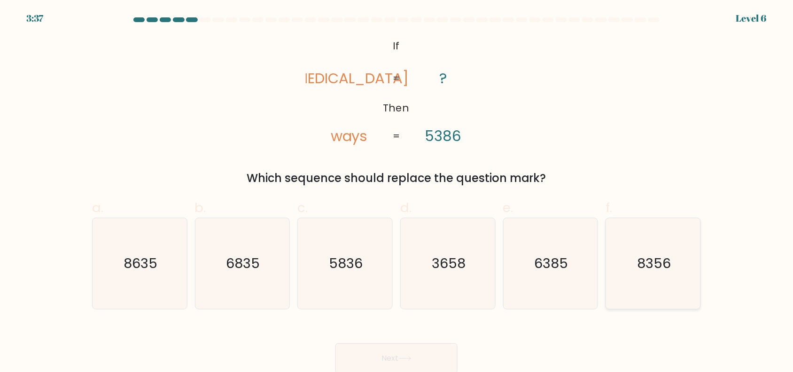
click at [649, 259] on text "8356" at bounding box center [655, 263] width 34 height 19
click at [397, 192] on input "f. 8356" at bounding box center [397, 189] width 0 height 6
radio input "true"
click at [383, 350] on button "Next" at bounding box center [396, 358] width 122 height 30
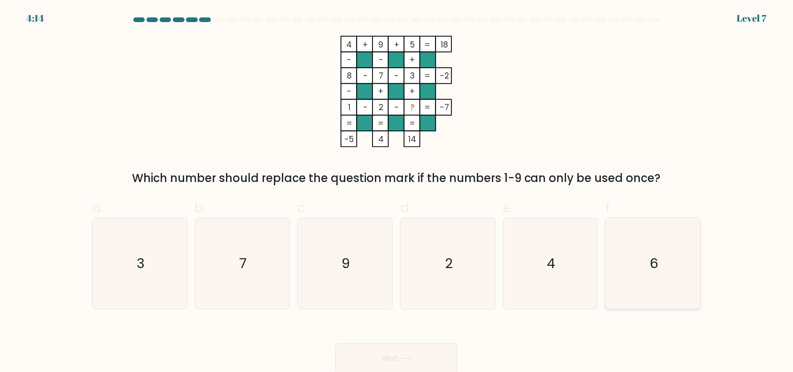
click at [645, 266] on icon "6" at bounding box center [653, 263] width 91 height 91
click at [397, 192] on input "f. 6" at bounding box center [397, 189] width 0 height 6
radio input "true"
click at [406, 349] on button "Next" at bounding box center [396, 358] width 122 height 30
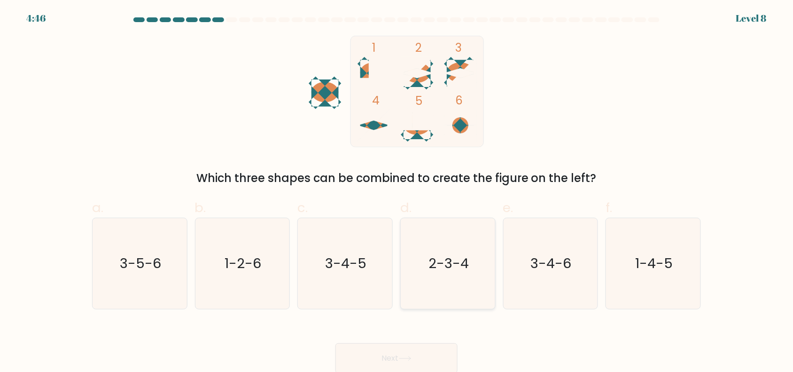
click at [446, 265] on text "2-3-4" at bounding box center [448, 263] width 40 height 19
click at [397, 192] on input "d. 2-3-4" at bounding box center [397, 189] width 0 height 6
radio input "true"
click at [389, 353] on button "Next" at bounding box center [396, 358] width 122 height 30
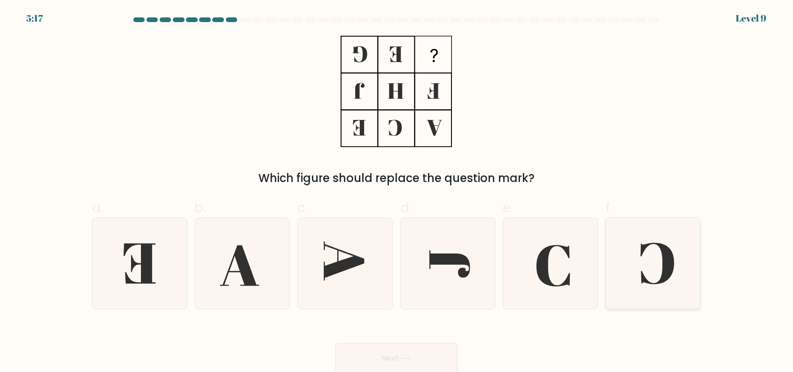
click at [656, 268] on icon at bounding box center [653, 263] width 91 height 91
click at [397, 192] on input "f." at bounding box center [397, 189] width 0 height 6
radio input "true"
click at [388, 358] on button "Next" at bounding box center [396, 358] width 122 height 30
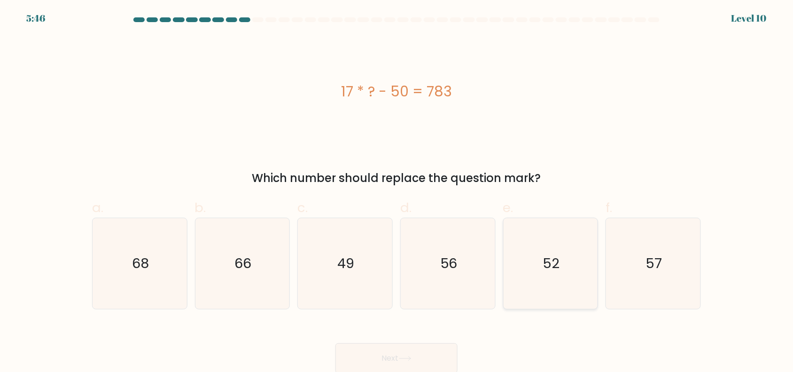
click at [559, 266] on text "52" at bounding box center [551, 263] width 17 height 19
click at [397, 192] on input "e. 52" at bounding box center [397, 189] width 0 height 6
radio input "true"
click at [410, 351] on button "Next" at bounding box center [396, 358] width 122 height 30
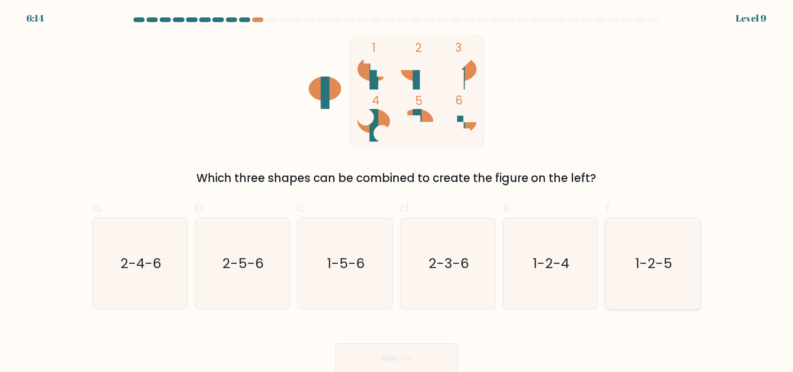
click at [654, 270] on text "1-2-5" at bounding box center [654, 263] width 37 height 19
click at [397, 192] on input "f. 1-2-5" at bounding box center [397, 189] width 0 height 6
radio input "true"
click at [382, 353] on button "Next" at bounding box center [396, 358] width 122 height 30
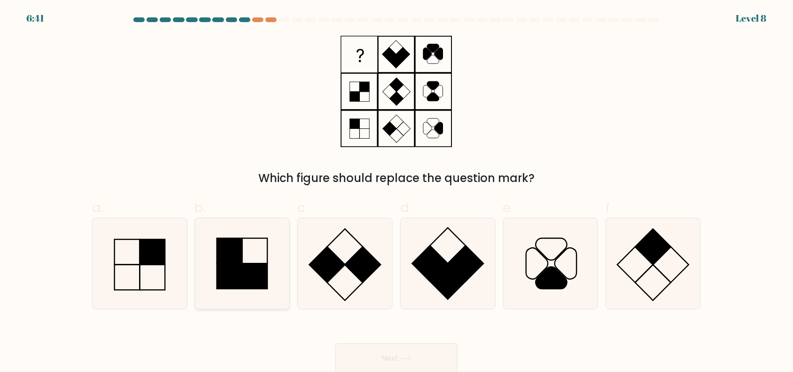
click at [234, 267] on rect at bounding box center [229, 275] width 25 height 25
click at [397, 192] on input "b." at bounding box center [397, 189] width 0 height 6
radio input "true"
click at [403, 352] on button "Next" at bounding box center [396, 358] width 122 height 30
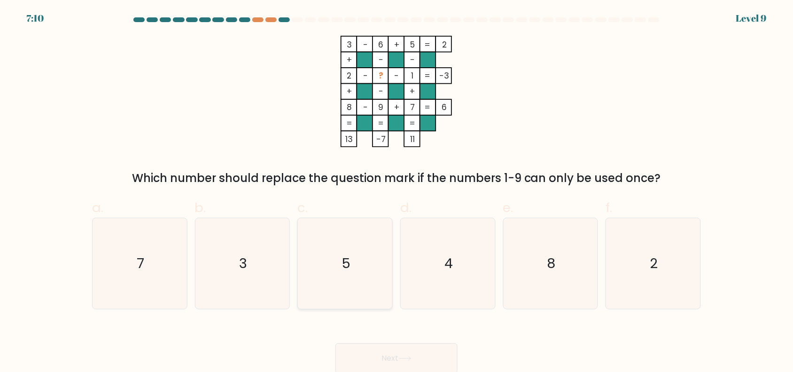
click at [358, 259] on icon "5" at bounding box center [345, 263] width 91 height 91
click at [397, 192] on input "c. 5" at bounding box center [397, 189] width 0 height 6
radio input "true"
click at [403, 354] on button "Next" at bounding box center [396, 358] width 122 height 30
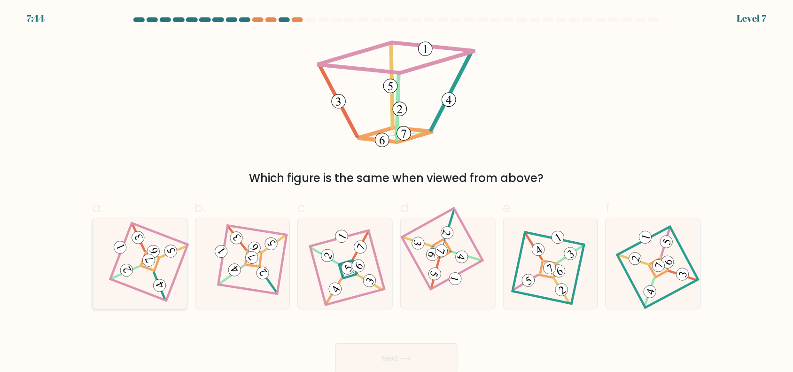
click at [139, 246] on icon at bounding box center [140, 263] width 62 height 72
click at [397, 192] on input "a." at bounding box center [397, 189] width 0 height 6
radio input "true"
click at [369, 351] on button "Next" at bounding box center [396, 358] width 122 height 30
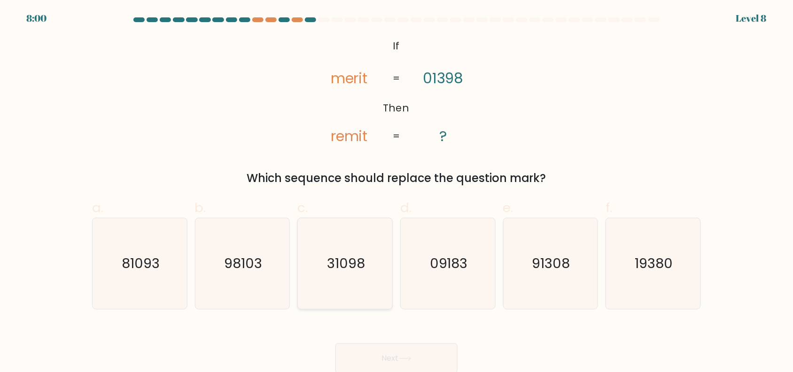
click at [343, 277] on icon "31098" at bounding box center [345, 263] width 91 height 91
click at [397, 192] on input "c. 31098" at bounding box center [397, 189] width 0 height 6
radio input "true"
click at [417, 352] on button "Next" at bounding box center [396, 358] width 122 height 30
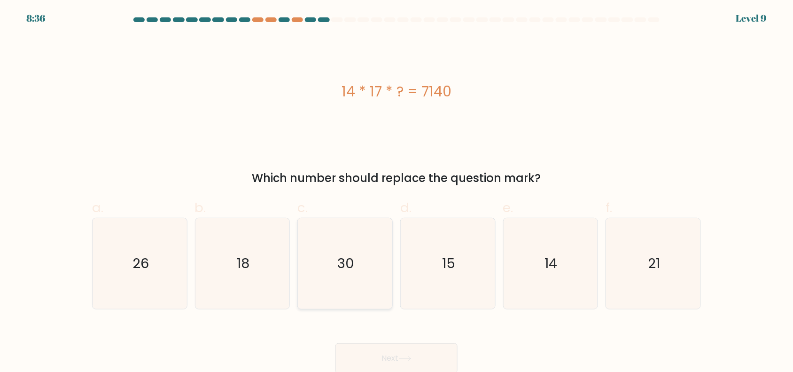
click at [334, 243] on icon "30" at bounding box center [345, 263] width 91 height 91
click at [397, 192] on input "c. 30" at bounding box center [397, 189] width 0 height 6
radio input "true"
click at [406, 356] on icon at bounding box center [405, 358] width 13 height 5
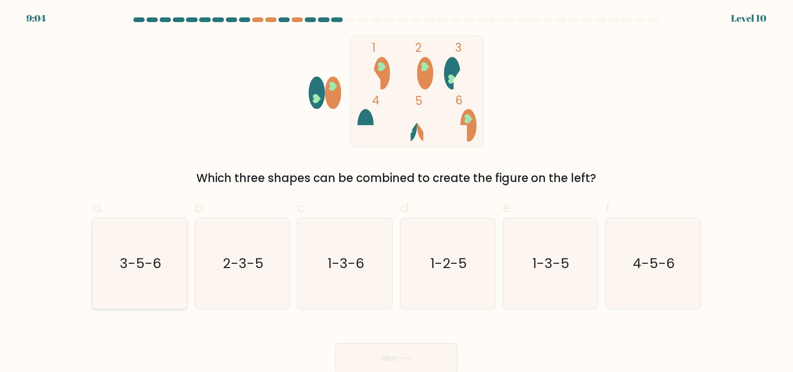
click at [144, 255] on text "3-5-6" at bounding box center [140, 263] width 41 height 19
click at [397, 192] on input "a. 3-5-6" at bounding box center [397, 189] width 0 height 6
radio input "true"
click at [367, 352] on button "Next" at bounding box center [396, 358] width 122 height 30
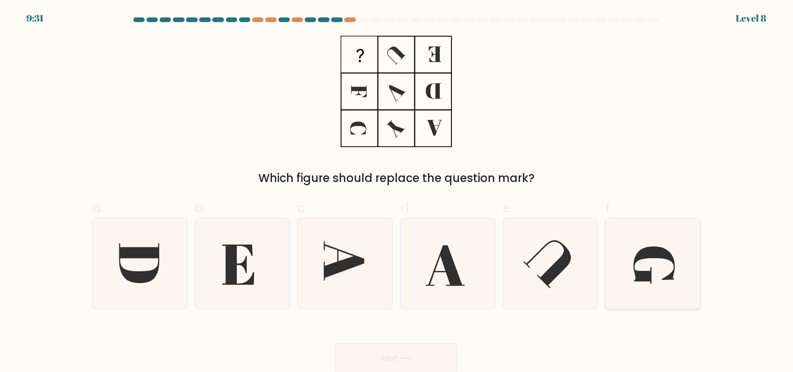
click at [645, 255] on icon at bounding box center [654, 264] width 41 height 37
click at [397, 192] on input "f." at bounding box center [397, 189] width 0 height 6
radio input "true"
click at [393, 351] on button "Next" at bounding box center [396, 358] width 122 height 30
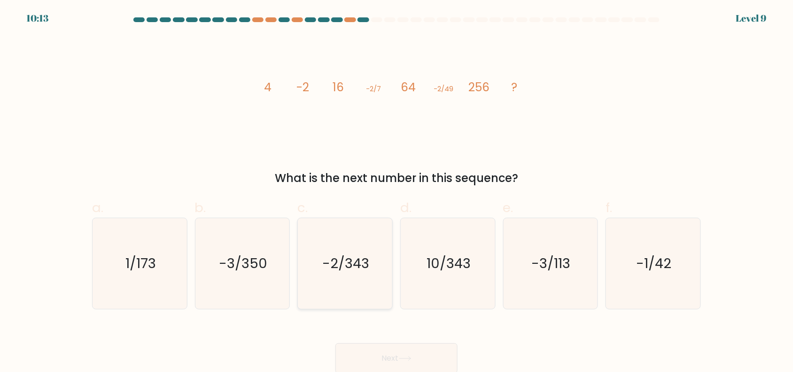
click at [332, 255] on text "-2/343" at bounding box center [346, 263] width 47 height 19
click at [397, 192] on input "c. -2/343" at bounding box center [397, 189] width 0 height 6
radio input "true"
click at [395, 351] on button "Next" at bounding box center [396, 358] width 122 height 30
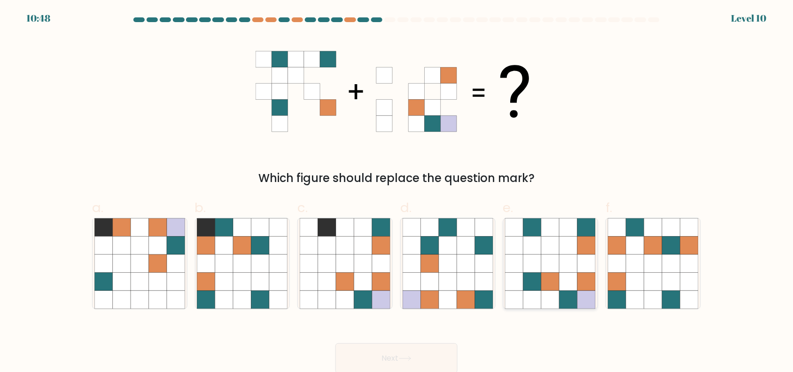
click at [553, 273] on icon at bounding box center [551, 281] width 18 height 18
click at [397, 192] on input "e." at bounding box center [397, 189] width 0 height 6
radio input "true"
click at [414, 354] on button "Next" at bounding box center [396, 358] width 122 height 30
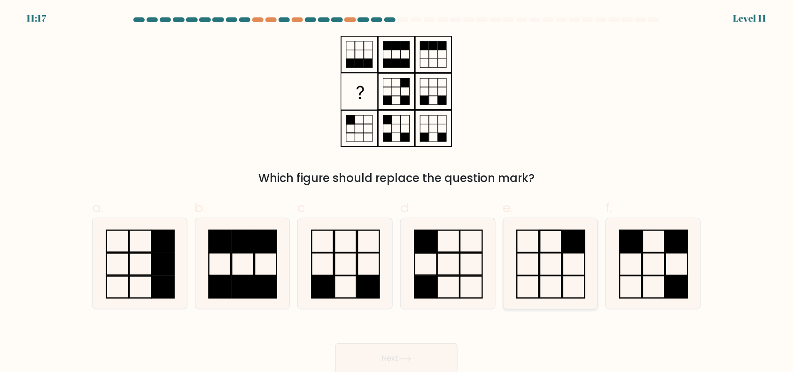
click at [567, 261] on icon at bounding box center [550, 263] width 91 height 91
click at [397, 192] on input "e." at bounding box center [397, 189] width 0 height 6
radio input "true"
click at [405, 358] on icon at bounding box center [405, 358] width 13 height 5
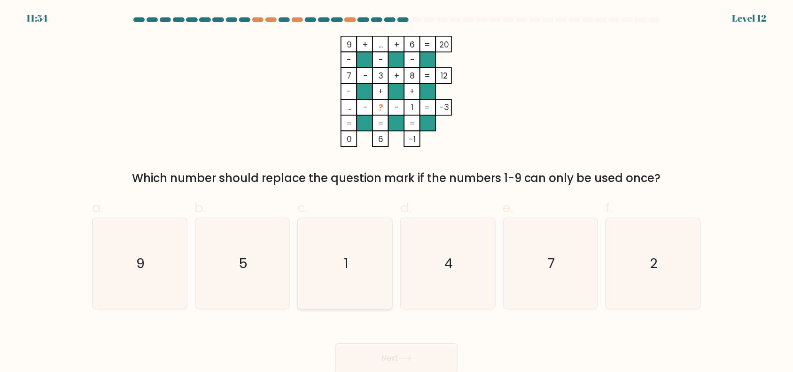
drag, startPoint x: 254, startPoint y: 246, endPoint x: 313, endPoint y: 285, distance: 70.5
click at [256, 248] on icon "5" at bounding box center [242, 263] width 91 height 91
click at [397, 192] on input "b. 5" at bounding box center [397, 189] width 0 height 6
radio input "true"
click at [393, 352] on button "Next" at bounding box center [396, 358] width 122 height 30
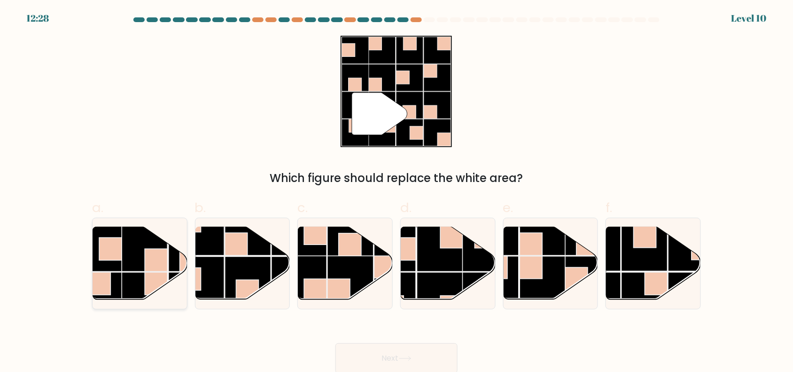
click at [144, 259] on rect at bounding box center [144, 248] width 46 height 46
click at [397, 192] on input "a." at bounding box center [397, 189] width 0 height 6
radio input "true"
click at [384, 360] on button "Next" at bounding box center [396, 358] width 122 height 30
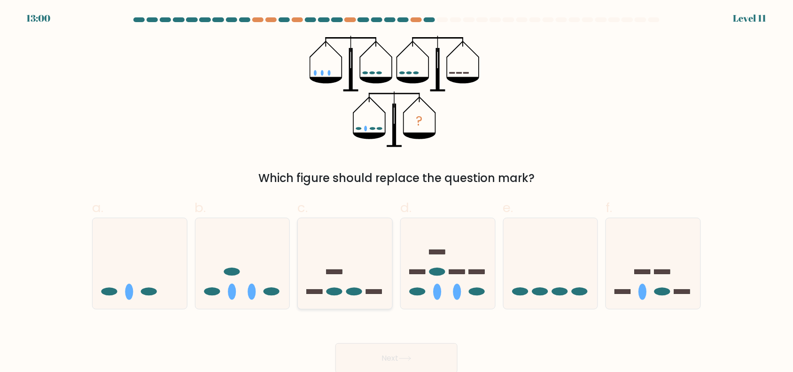
click at [351, 266] on icon at bounding box center [345, 263] width 94 height 78
click at [397, 192] on input "c." at bounding box center [397, 189] width 0 height 6
radio input "true"
click at [426, 353] on button "Next" at bounding box center [396, 358] width 122 height 30
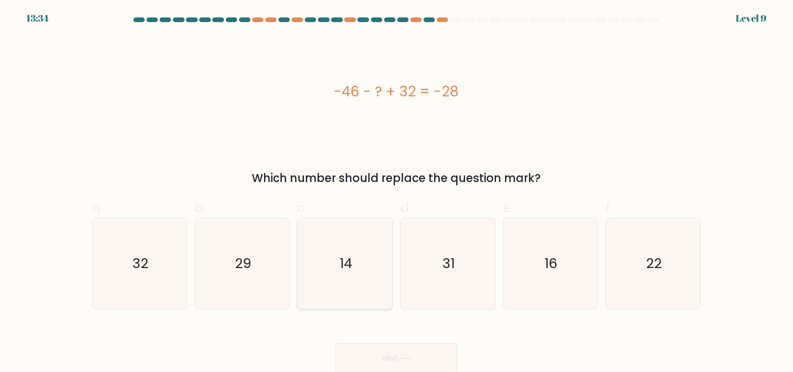
click at [353, 250] on icon "14" at bounding box center [345, 263] width 91 height 91
click at [397, 192] on input "c. 14" at bounding box center [397, 189] width 0 height 6
radio input "true"
click at [393, 355] on button "Next" at bounding box center [396, 358] width 122 height 30
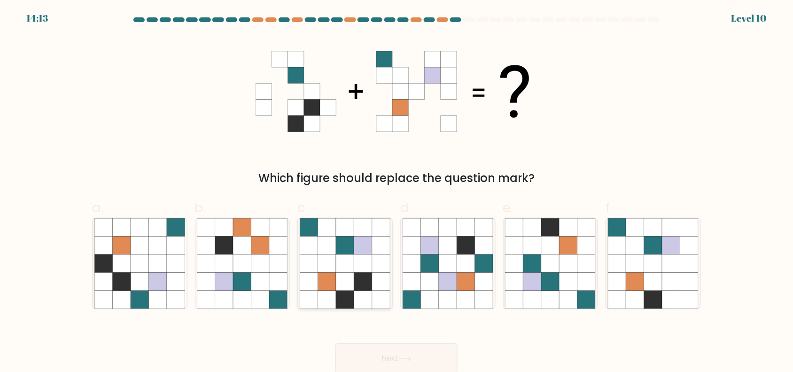
click at [329, 240] on icon at bounding box center [327, 245] width 18 height 18
click at [397, 192] on input "c." at bounding box center [397, 189] width 0 height 6
radio input "true"
click at [392, 353] on button "Next" at bounding box center [396, 358] width 122 height 30
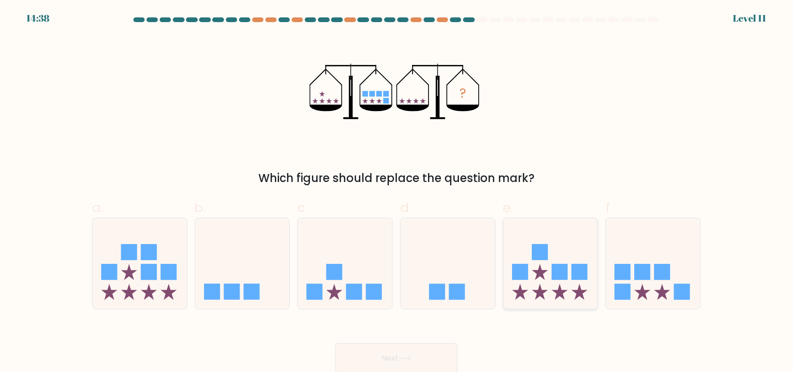
click at [524, 258] on icon at bounding box center [551, 263] width 94 height 78
click at [397, 192] on input "e." at bounding box center [397, 189] width 0 height 6
radio input "true"
drag, startPoint x: 410, startPoint y: 347, endPoint x: 409, endPoint y: 342, distance: 5.3
click at [409, 347] on button "Next" at bounding box center [396, 358] width 122 height 30
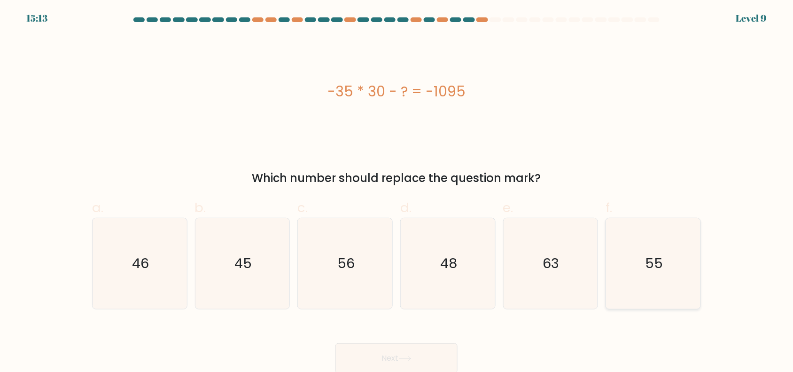
click at [652, 262] on text "55" at bounding box center [655, 263] width 18 height 19
click at [397, 192] on input "f. 55" at bounding box center [397, 189] width 0 height 6
radio input "true"
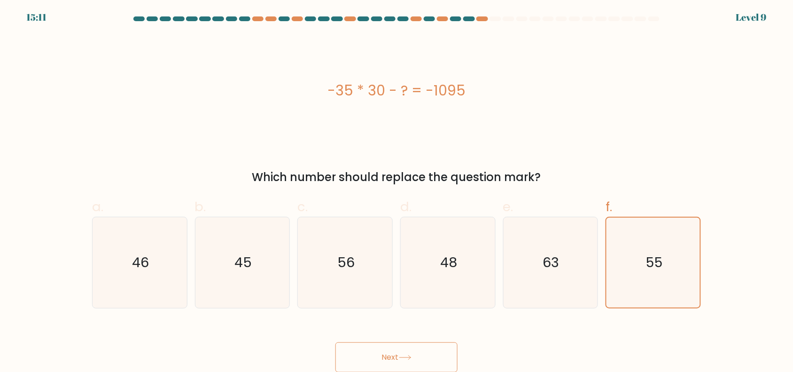
click at [416, 350] on button "Next" at bounding box center [396, 357] width 122 height 30
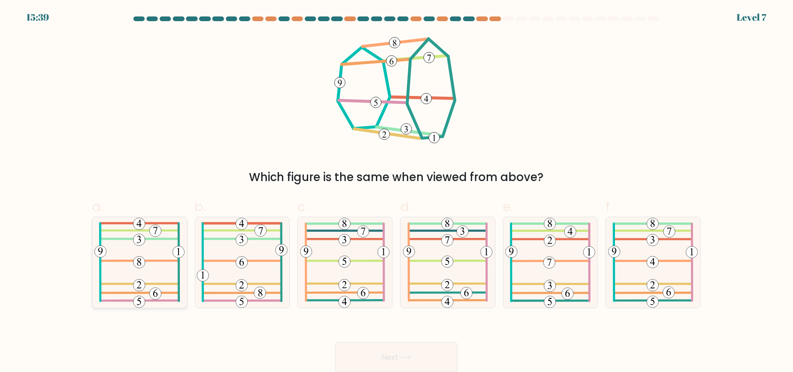
click at [158, 258] on icon at bounding box center [139, 262] width 90 height 91
click at [397, 191] on input "a." at bounding box center [397, 188] width 0 height 6
radio input "true"
click at [369, 351] on button "Next" at bounding box center [396, 357] width 122 height 30
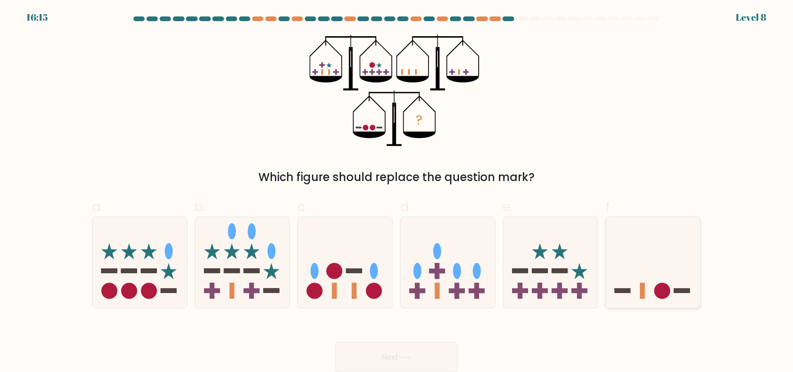
click at [644, 272] on icon at bounding box center [653, 262] width 94 height 78
click at [397, 191] on input "f." at bounding box center [397, 188] width 0 height 6
radio input "true"
click at [388, 352] on button "Next" at bounding box center [396, 357] width 122 height 30
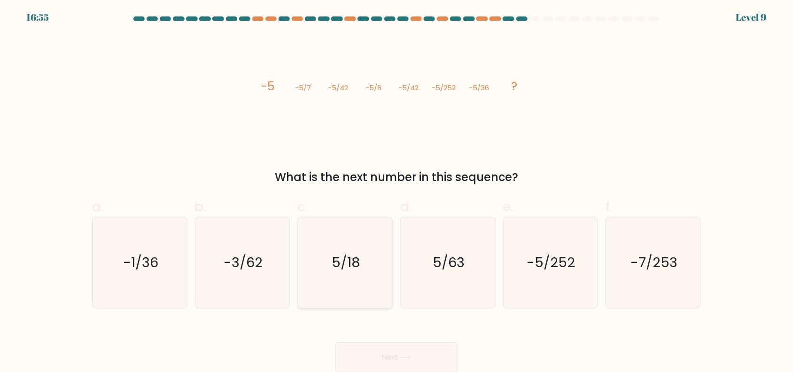
click at [327, 247] on icon "5/18" at bounding box center [345, 262] width 91 height 91
click at [397, 191] on input "c. 5/18" at bounding box center [397, 188] width 0 height 6
radio input "true"
click at [388, 352] on button "Next" at bounding box center [396, 357] width 122 height 30
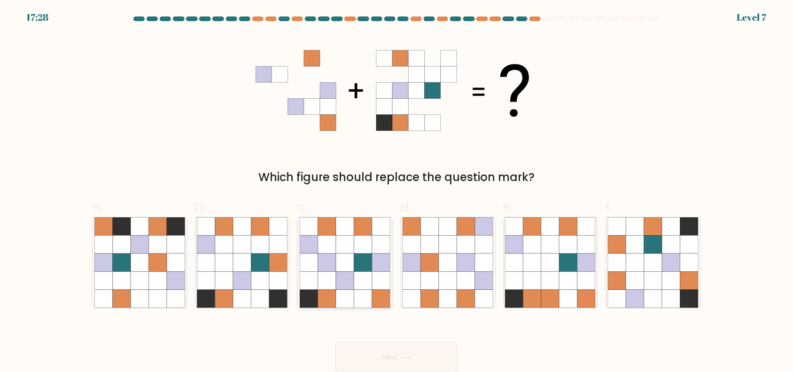
click at [345, 267] on icon at bounding box center [345, 262] width 18 height 18
click at [397, 191] on input "c." at bounding box center [397, 188] width 0 height 6
radio input "true"
click at [394, 357] on button "Next" at bounding box center [396, 357] width 122 height 30
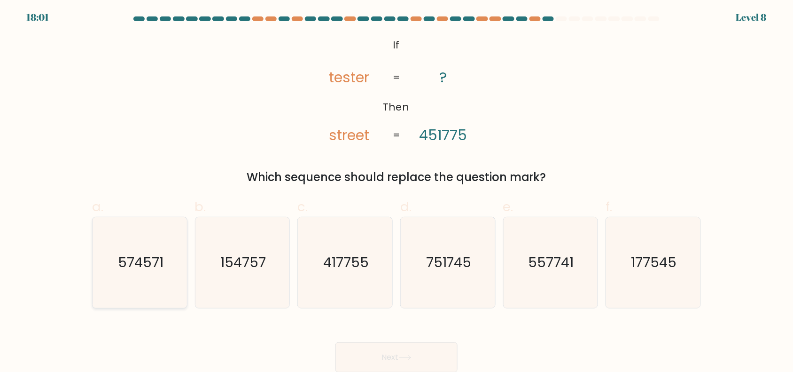
click at [139, 261] on text "574571" at bounding box center [141, 262] width 46 height 19
click at [397, 191] on input "a. 574571" at bounding box center [397, 188] width 0 height 6
radio input "true"
click at [365, 351] on button "Next" at bounding box center [396, 357] width 122 height 30
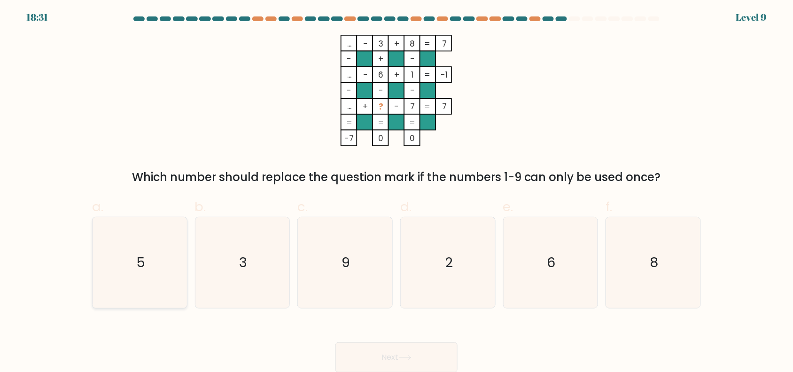
click at [149, 257] on icon "5" at bounding box center [139, 262] width 91 height 91
click at [397, 191] on input "a. 5" at bounding box center [397, 188] width 0 height 6
radio input "true"
click at [369, 354] on button "Next" at bounding box center [396, 357] width 122 height 30
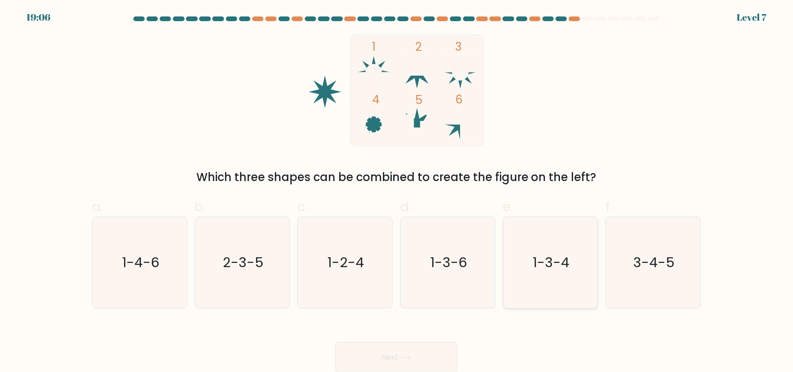
click at [541, 265] on text "1-3-4" at bounding box center [551, 262] width 37 height 19
click at [397, 191] on input "e. 1-3-4" at bounding box center [397, 188] width 0 height 6
radio input "true"
click at [398, 343] on button "Next" at bounding box center [396, 357] width 122 height 30
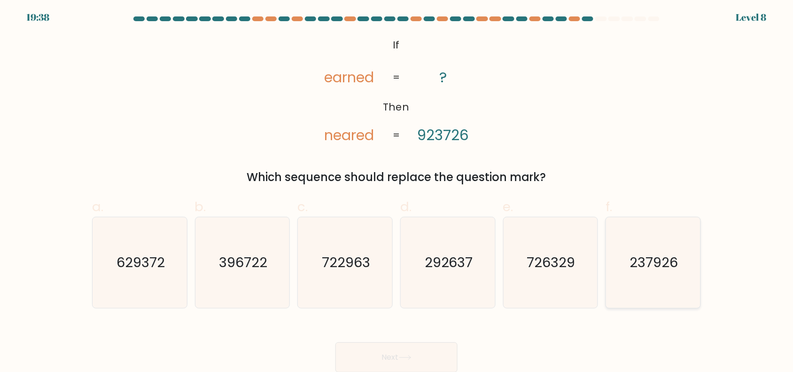
click at [659, 257] on text "237926" at bounding box center [654, 262] width 48 height 19
click at [397, 191] on input "f. 237926" at bounding box center [397, 188] width 0 height 6
radio input "true"
click at [414, 349] on button "Next" at bounding box center [396, 357] width 122 height 30
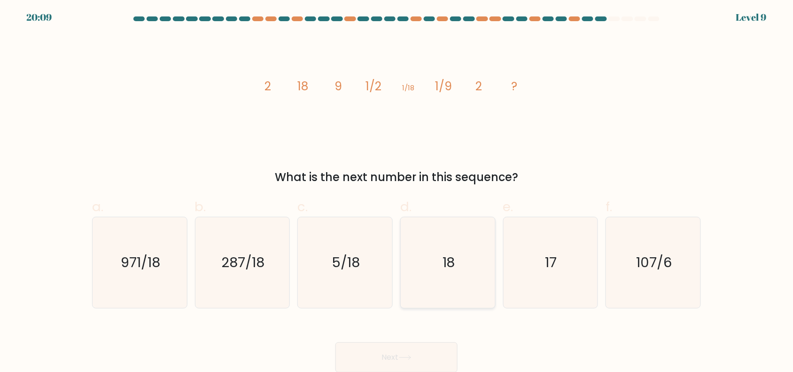
click at [456, 272] on icon "18" at bounding box center [448, 262] width 91 height 91
click at [397, 191] on input "d. 18" at bounding box center [397, 188] width 0 height 6
radio input "true"
click at [419, 355] on button "Next" at bounding box center [396, 357] width 122 height 30
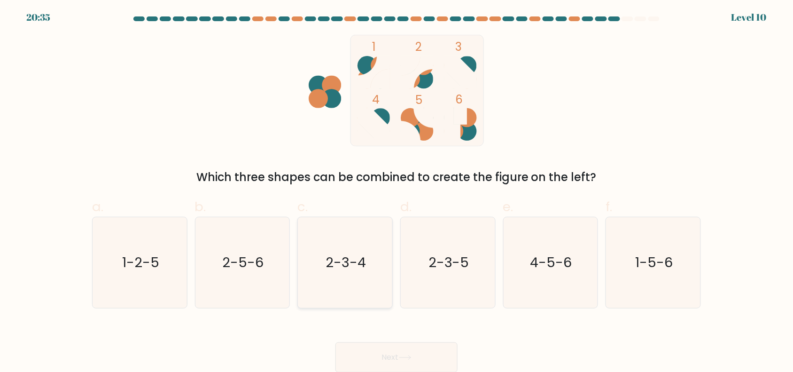
click at [358, 282] on icon "2-3-4" at bounding box center [345, 262] width 91 height 91
click at [397, 191] on input "c. 2-3-4" at bounding box center [397, 188] width 0 height 6
radio input "true"
click at [401, 349] on button "Next" at bounding box center [396, 357] width 122 height 30
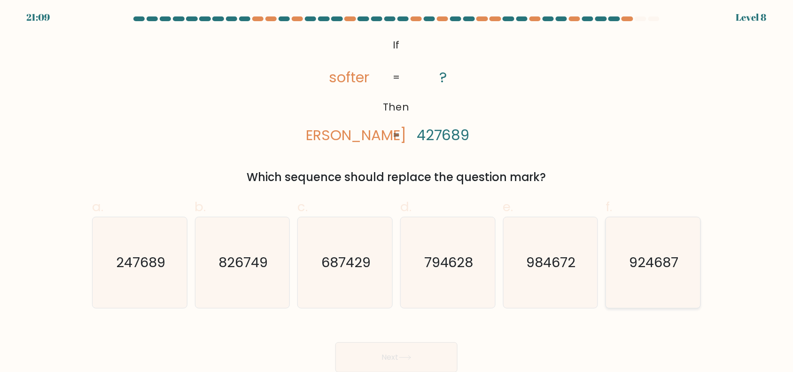
click at [649, 244] on icon "924687" at bounding box center [653, 262] width 91 height 91
click at [397, 191] on input "f. 924687" at bounding box center [397, 188] width 0 height 6
radio input "true"
click at [396, 348] on button "Next" at bounding box center [396, 357] width 122 height 30
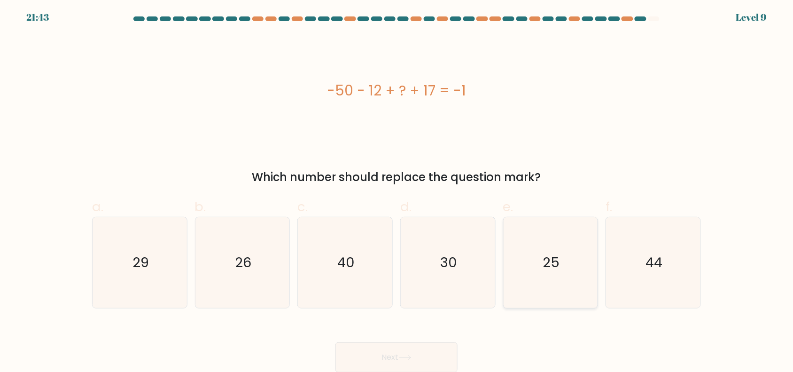
click at [541, 238] on icon "25" at bounding box center [550, 262] width 91 height 91
click at [397, 191] on input "e. 25" at bounding box center [397, 188] width 0 height 6
radio input "true"
click at [415, 352] on button "Next" at bounding box center [396, 357] width 122 height 30
